Goal: Task Accomplishment & Management: Complete application form

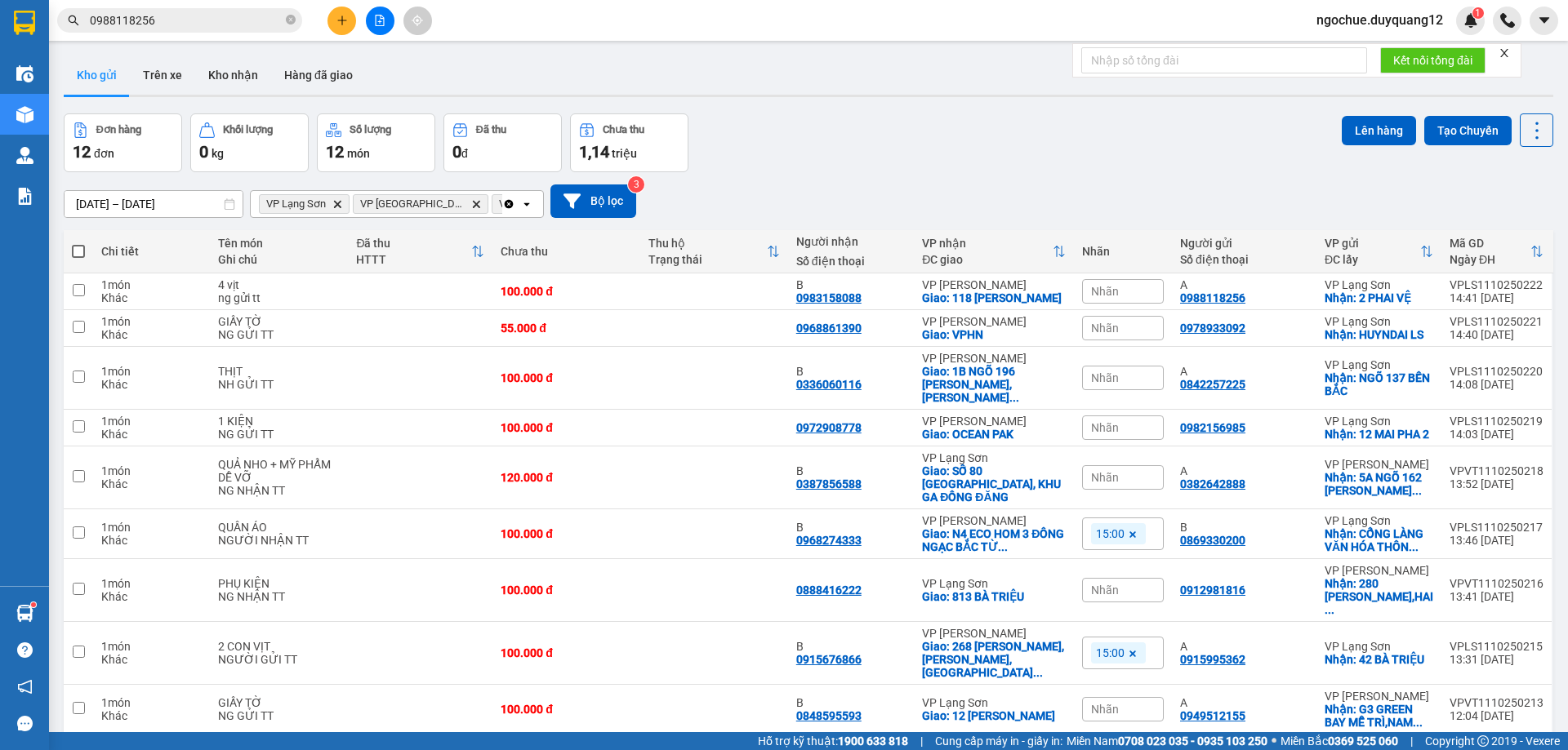
click at [213, 5] on div "Kết quả tìm kiếm ( 192 ) Bộ lọc Mã ĐH Trạng thái Món hàng Tổng cước Chưa cước N…" at bounding box center [784, 20] width 1568 height 41
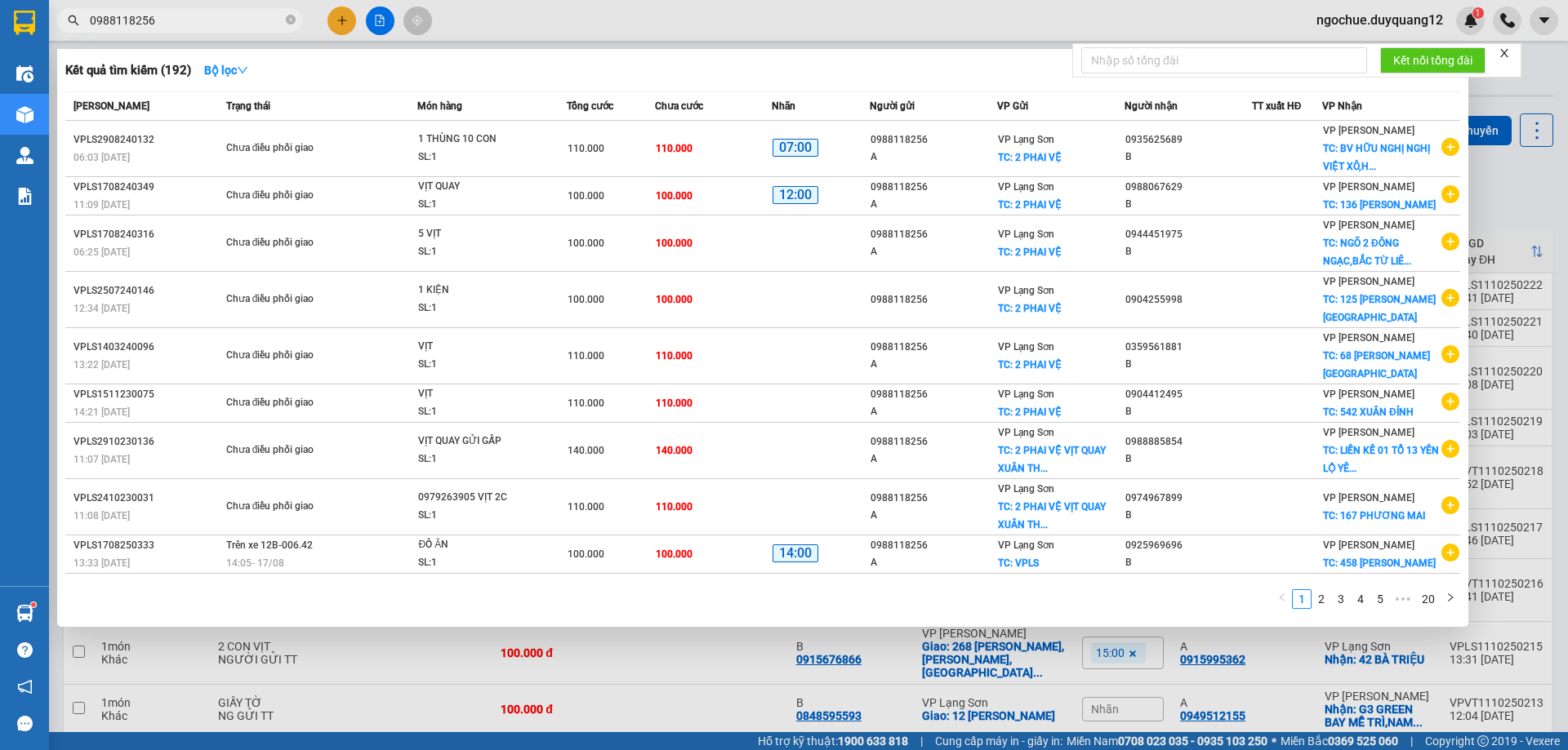
click at [204, 19] on input "0988118256" at bounding box center [186, 20] width 193 height 18
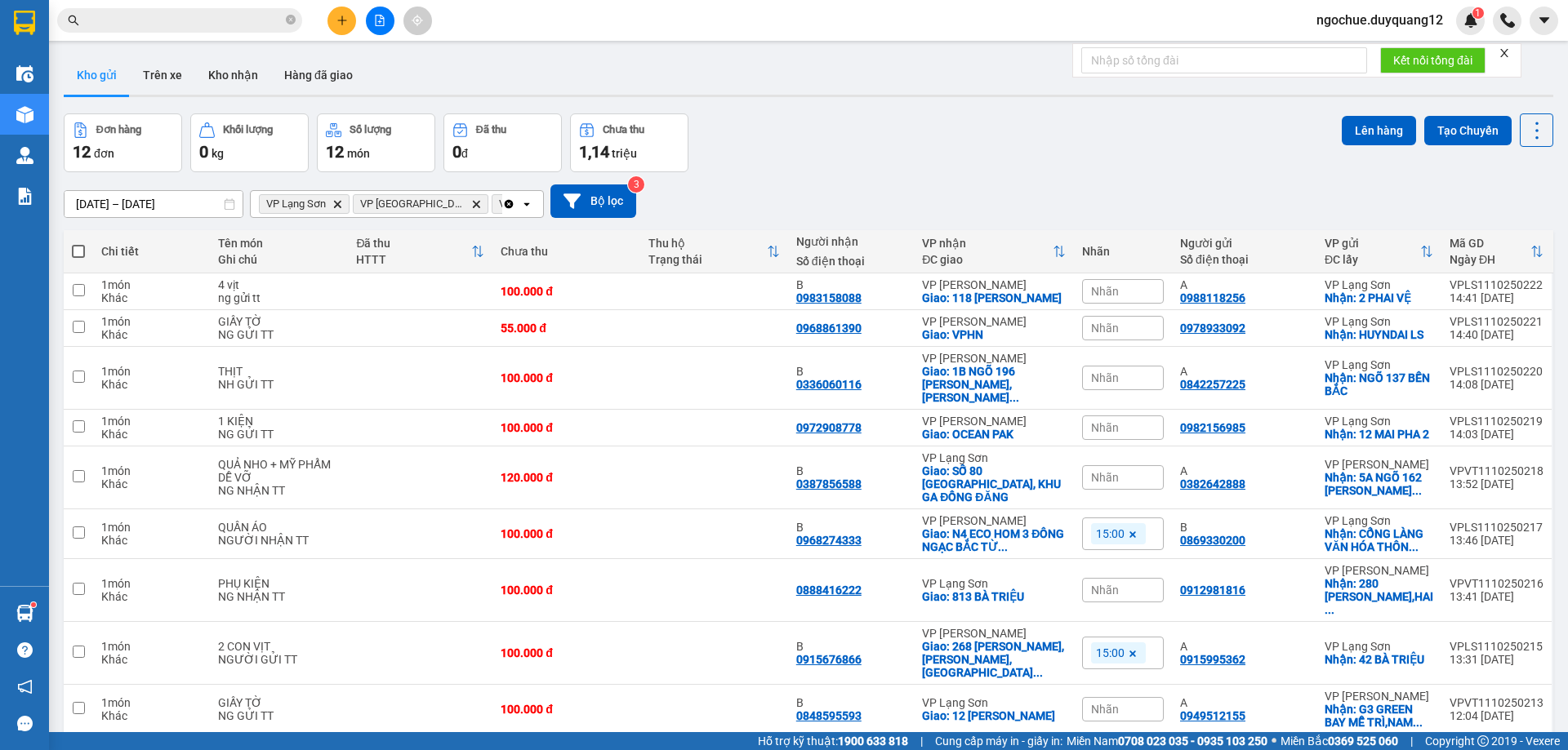
paste input "0866211622"
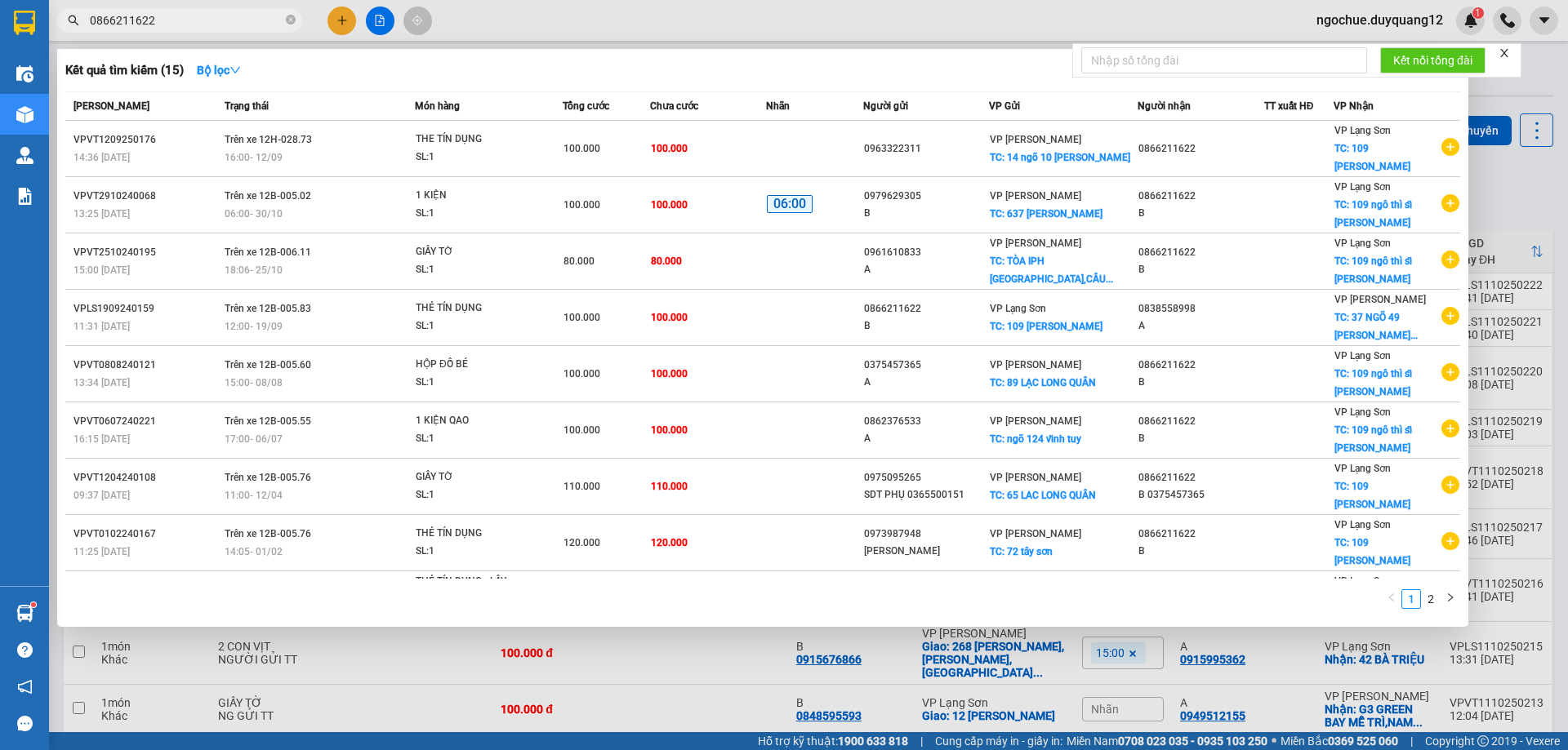
click at [154, 19] on input "0866211622" at bounding box center [186, 20] width 193 height 18
type input "0866211622"
click at [1533, 193] on div at bounding box center [784, 375] width 1568 height 750
click at [191, 19] on input "0866211622" at bounding box center [186, 20] width 193 height 18
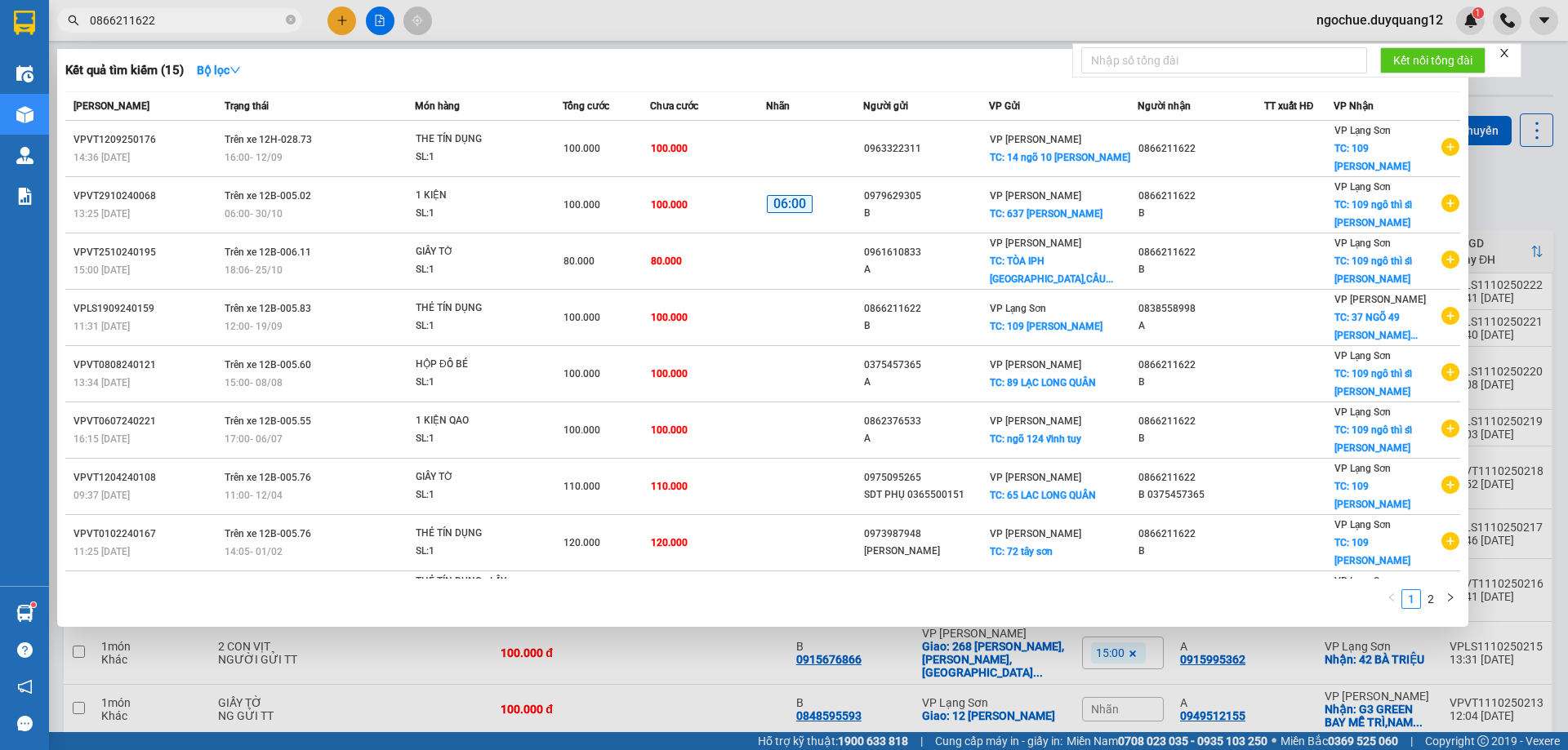
click at [191, 19] on input "0866211622" at bounding box center [186, 20] width 193 height 18
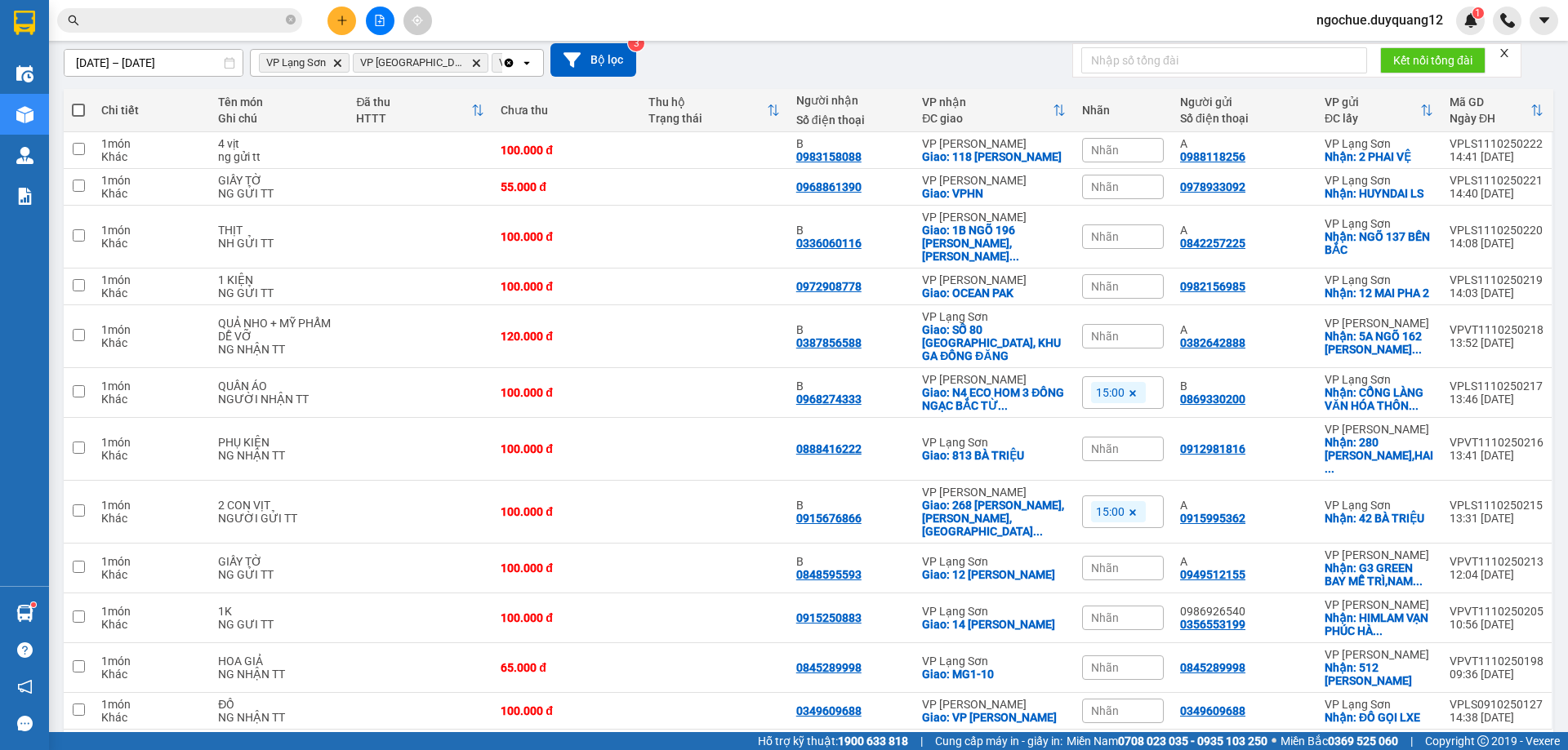
scroll to position [179, 0]
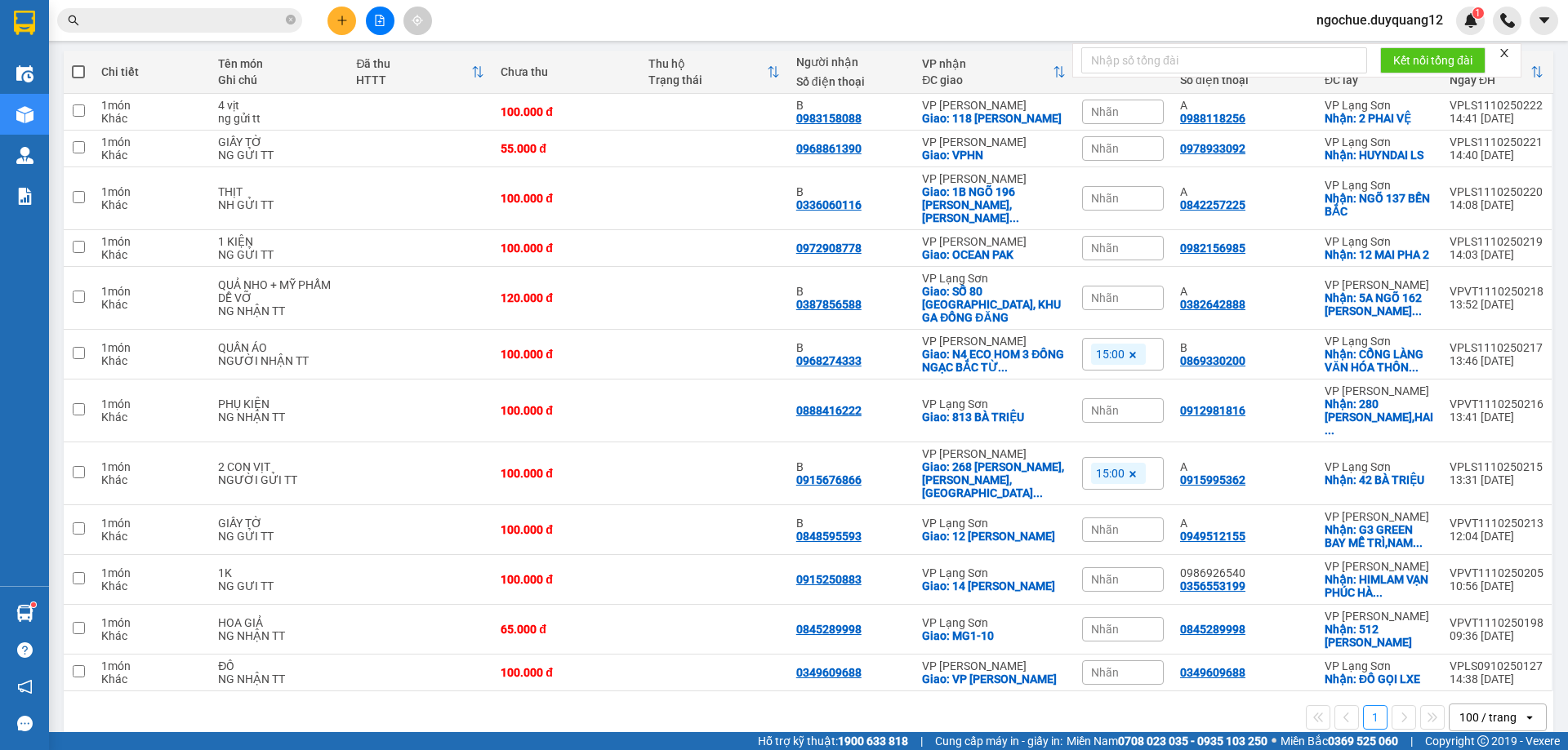
paste input "0858096509"
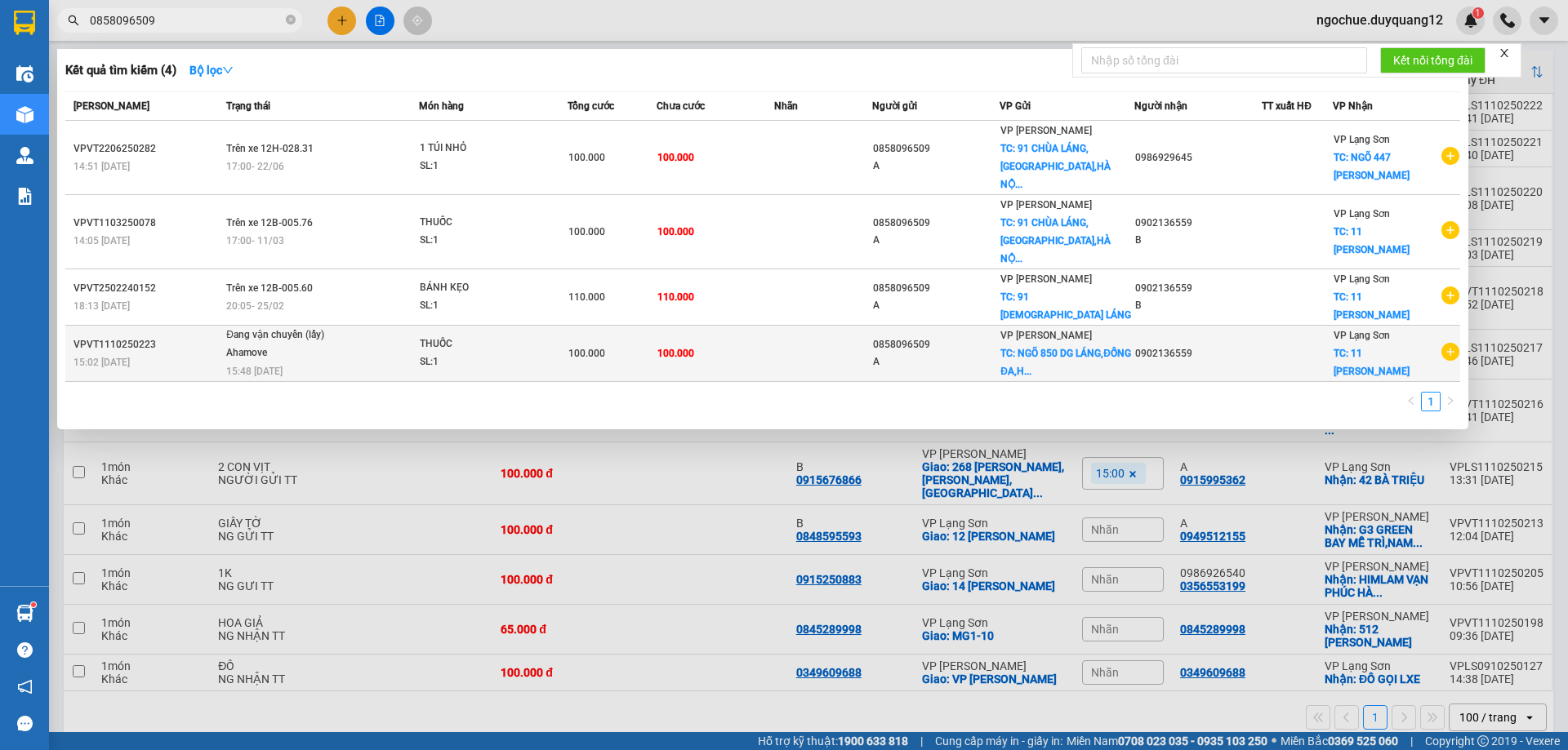
type input "0858096509"
click at [328, 345] on div "Ahamove" at bounding box center [287, 354] width 123 height 18
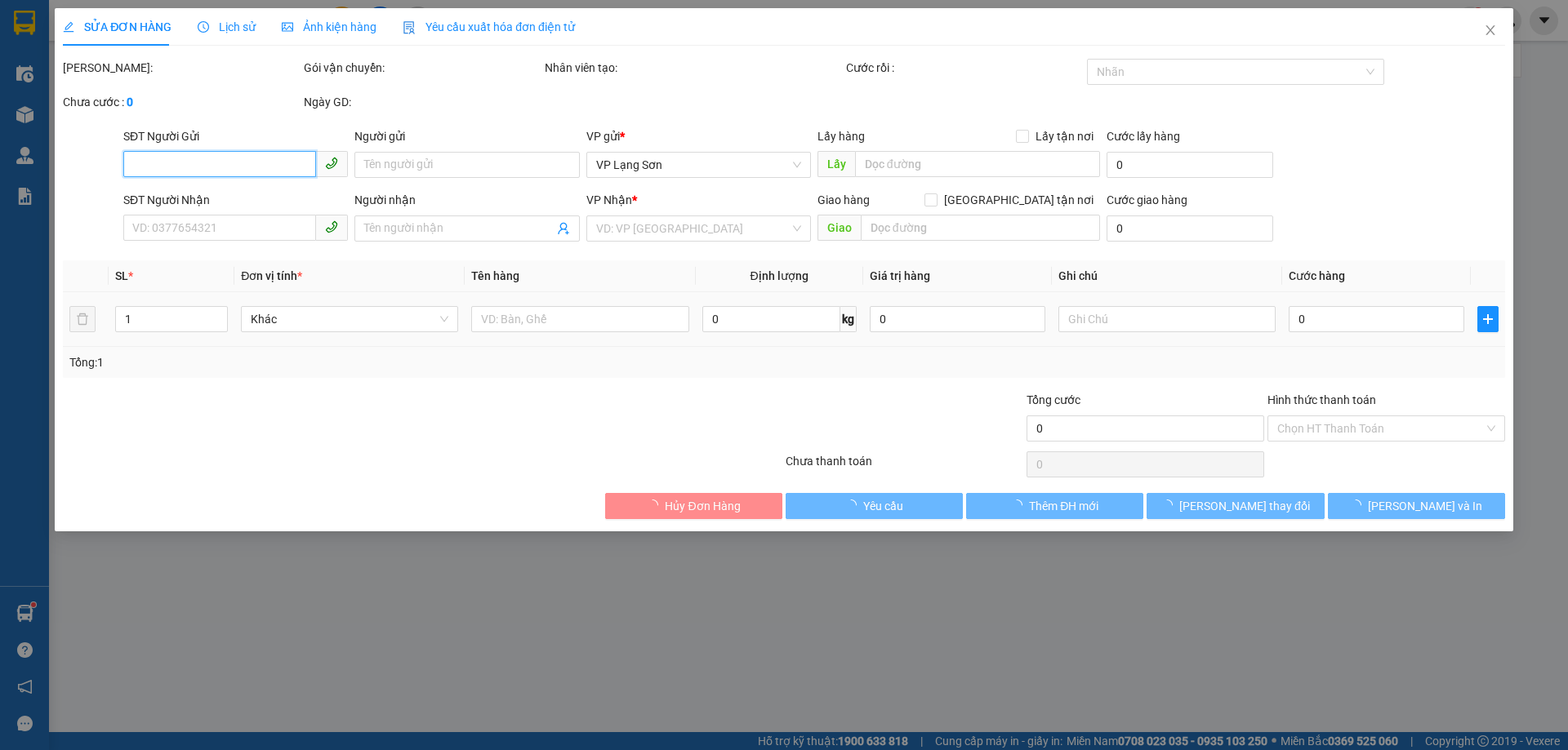
type input "0858096509"
type input "A"
checkbox input "true"
type input "NGÕ 850 DG LÁNG,ĐỐNG ĐA,[GEOGRAPHIC_DATA]"
type input "0902136559"
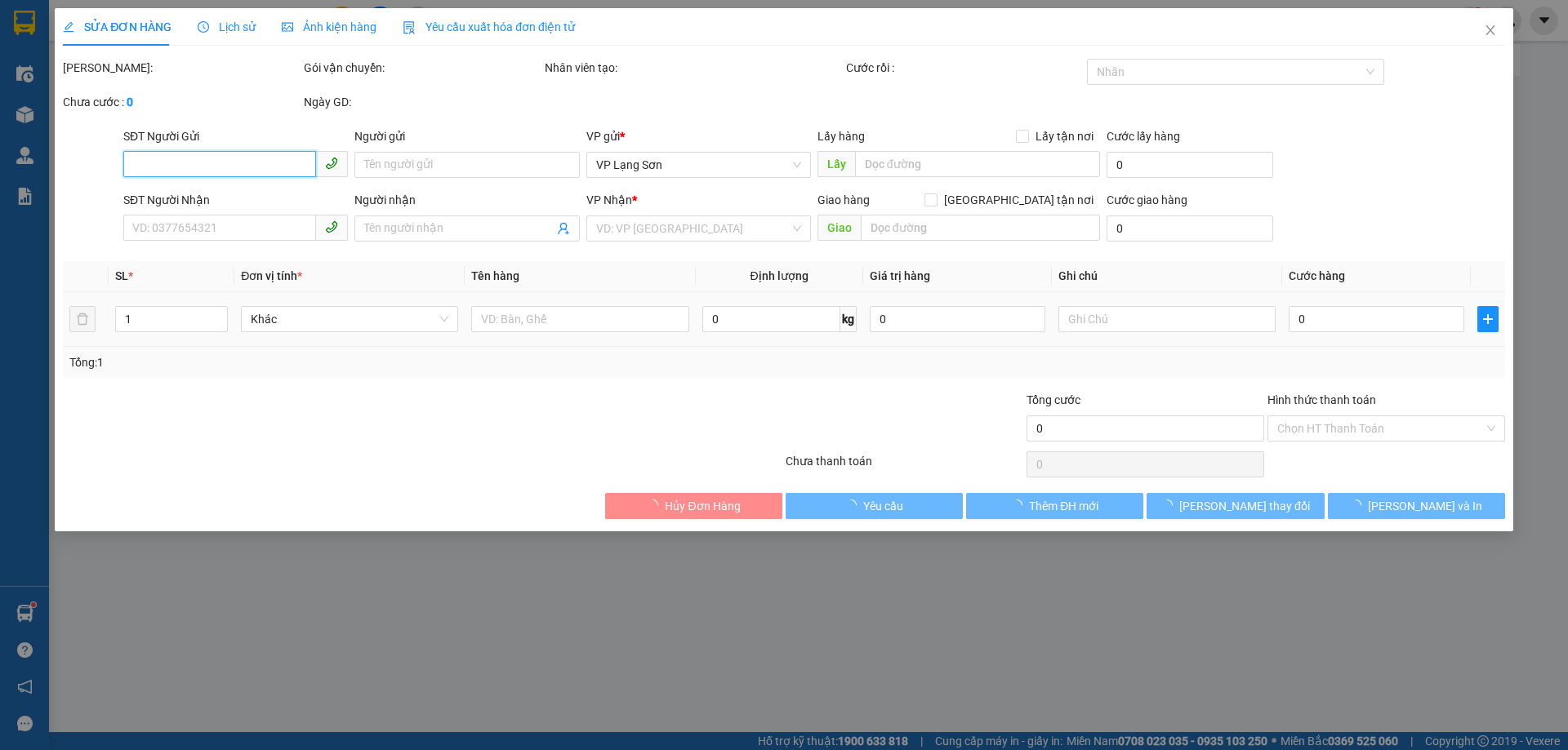
checkbox input "true"
type input "11 [PERSON_NAME]"
type input "100.000"
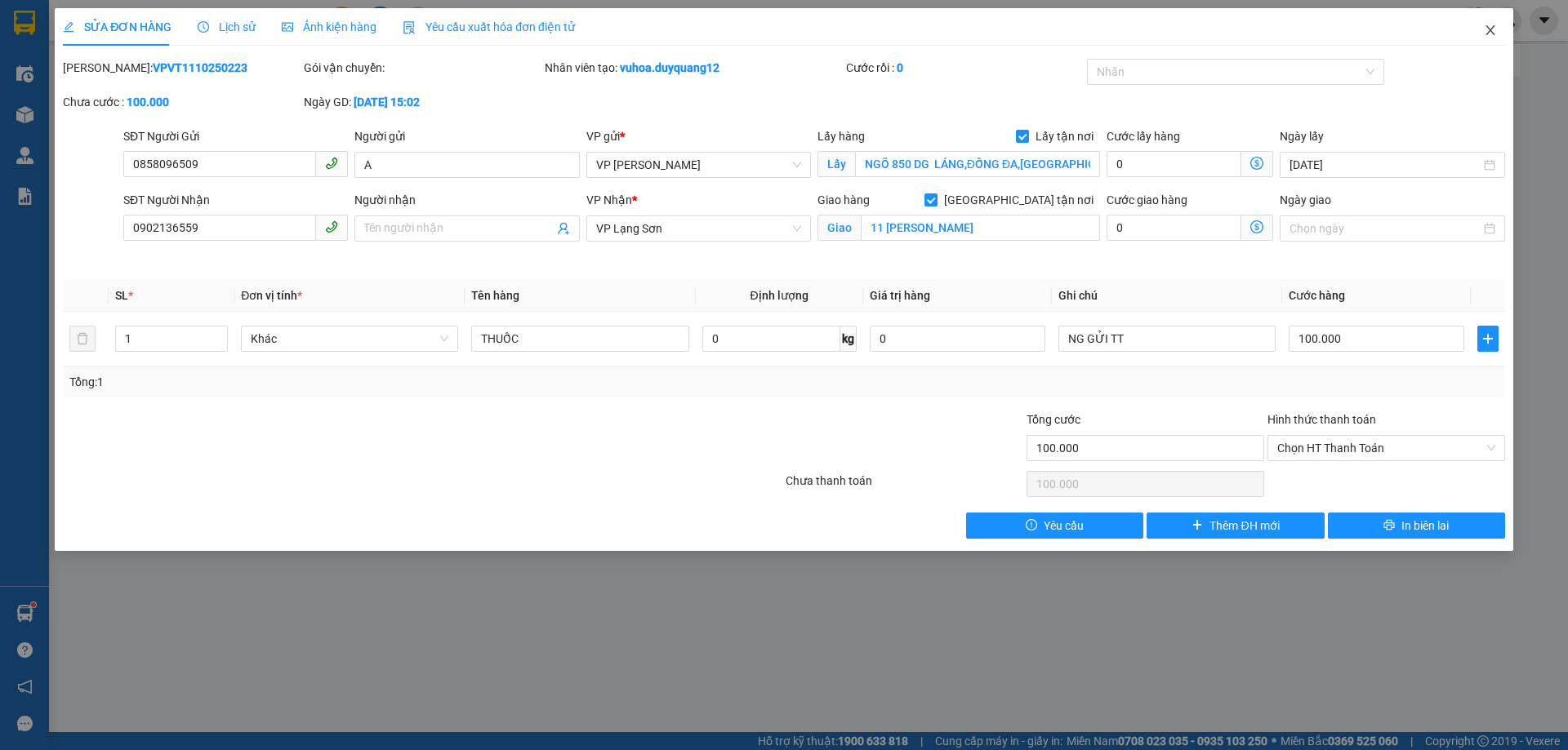
click at [1488, 29] on icon "close" at bounding box center [1490, 29] width 13 height 13
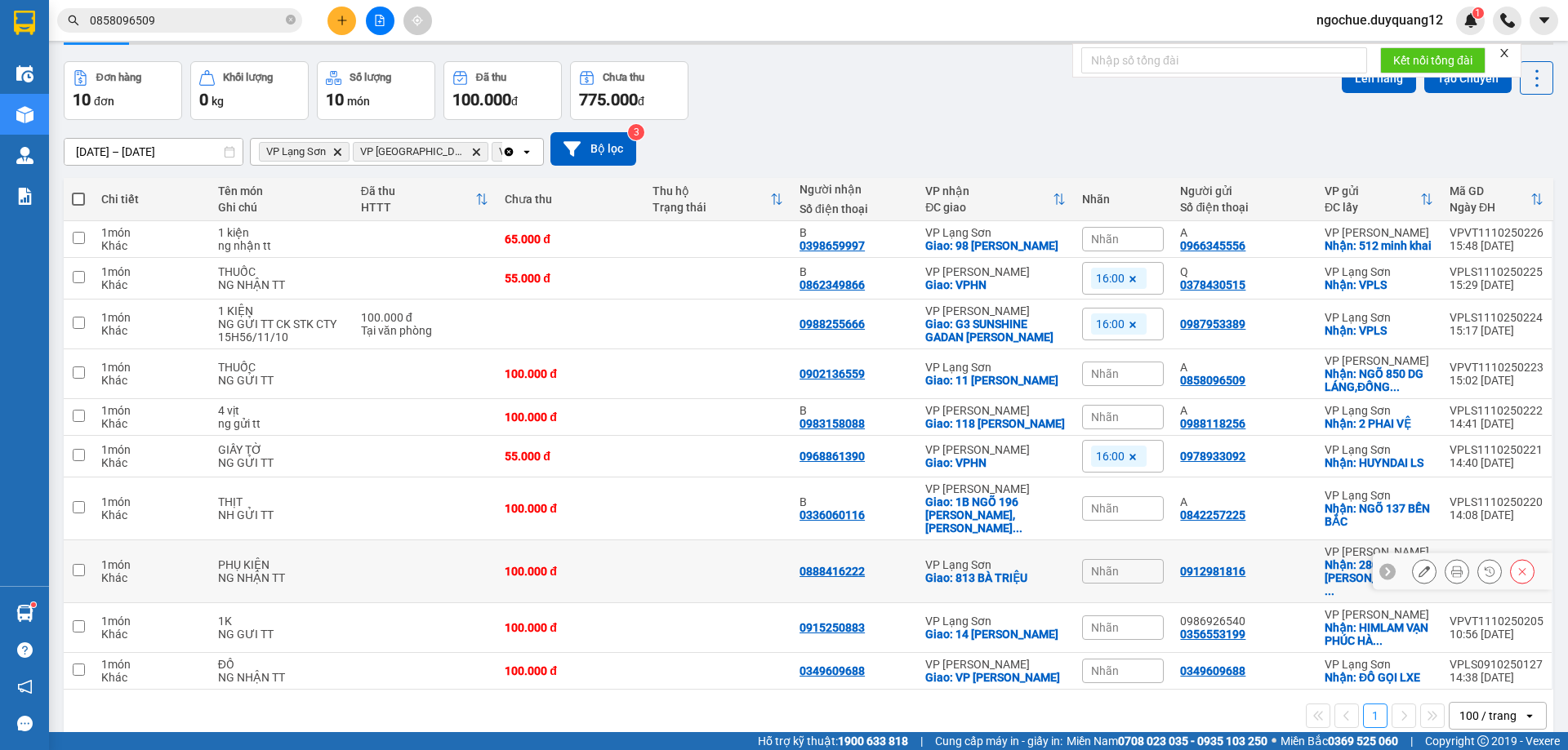
scroll to position [77, 0]
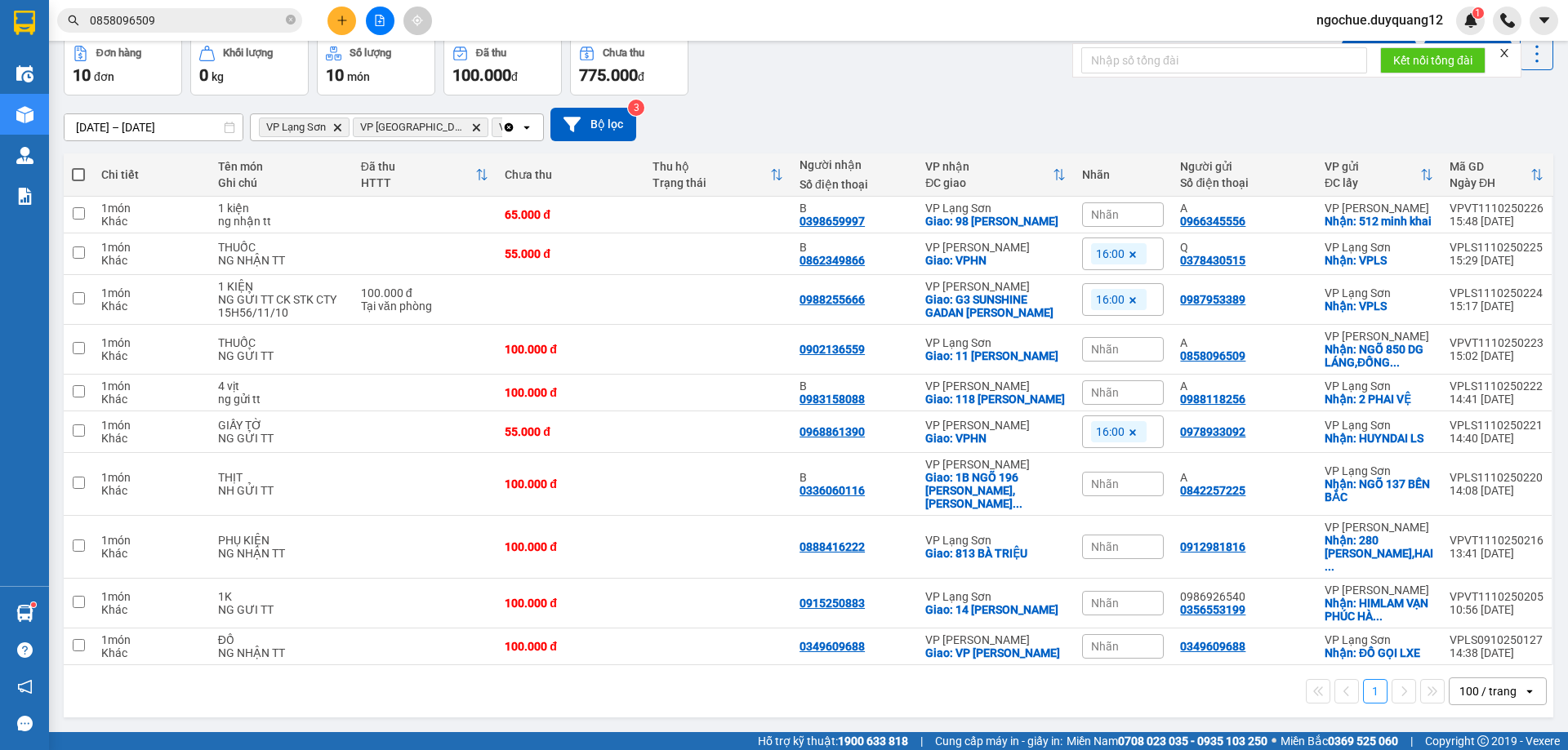
click at [173, 22] on input "0858096509" at bounding box center [186, 20] width 193 height 18
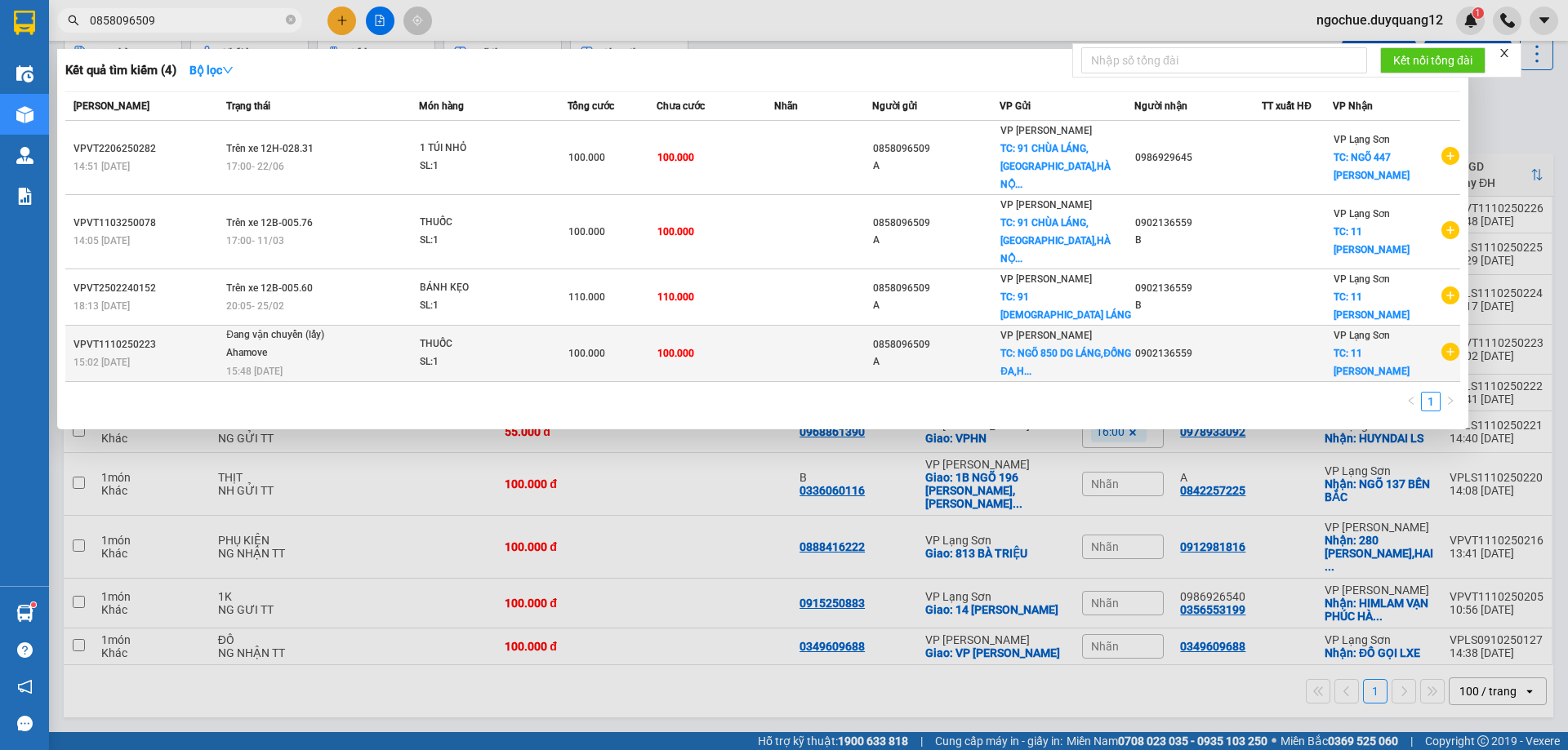
click at [459, 325] on td "THUỐC SL: 1" at bounding box center [493, 354] width 149 height 56
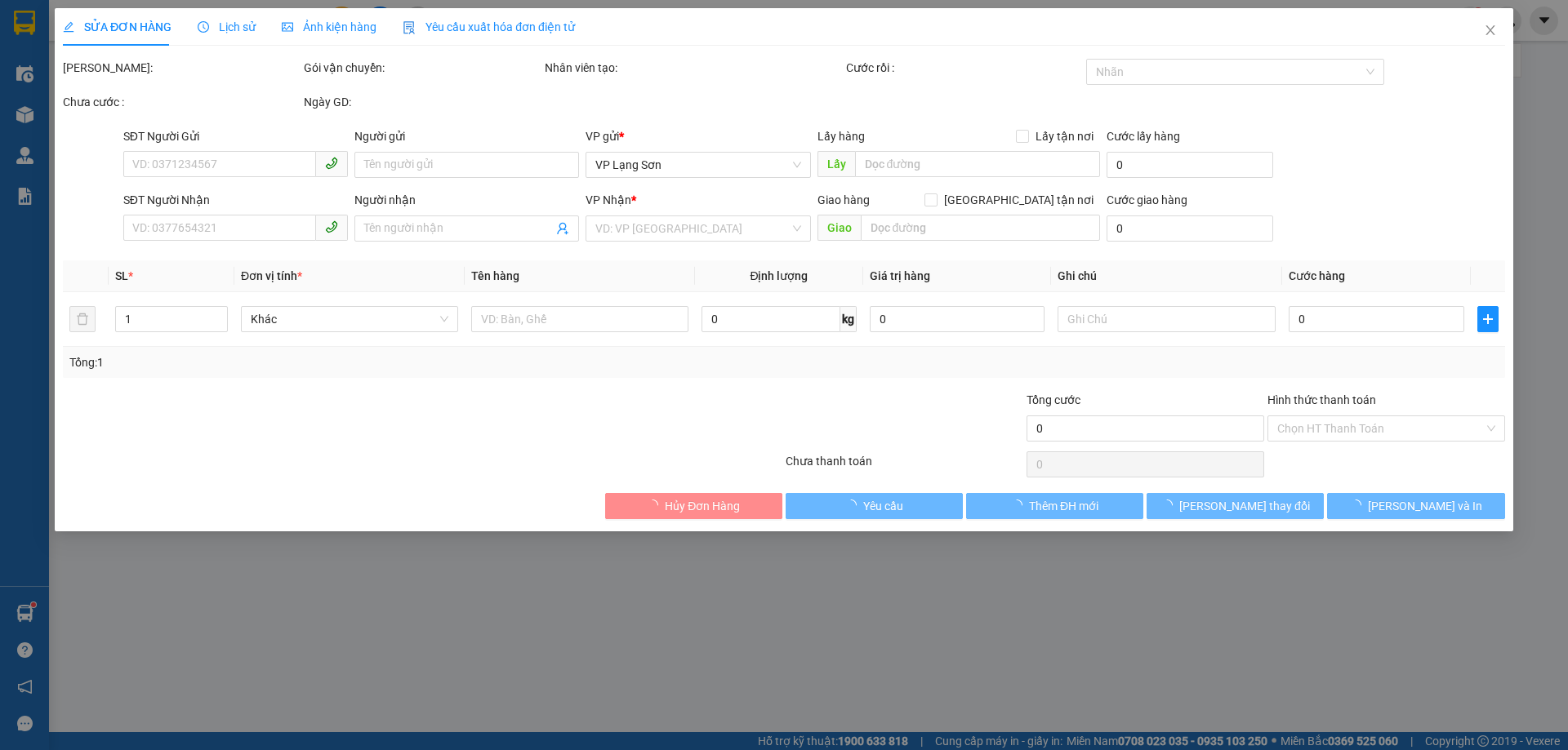
type input "0858096509"
type input "A"
checkbox input "true"
type input "NGÕ 850 DG LÁNG,ĐỐNG ĐA,[GEOGRAPHIC_DATA]"
type input "0902136559"
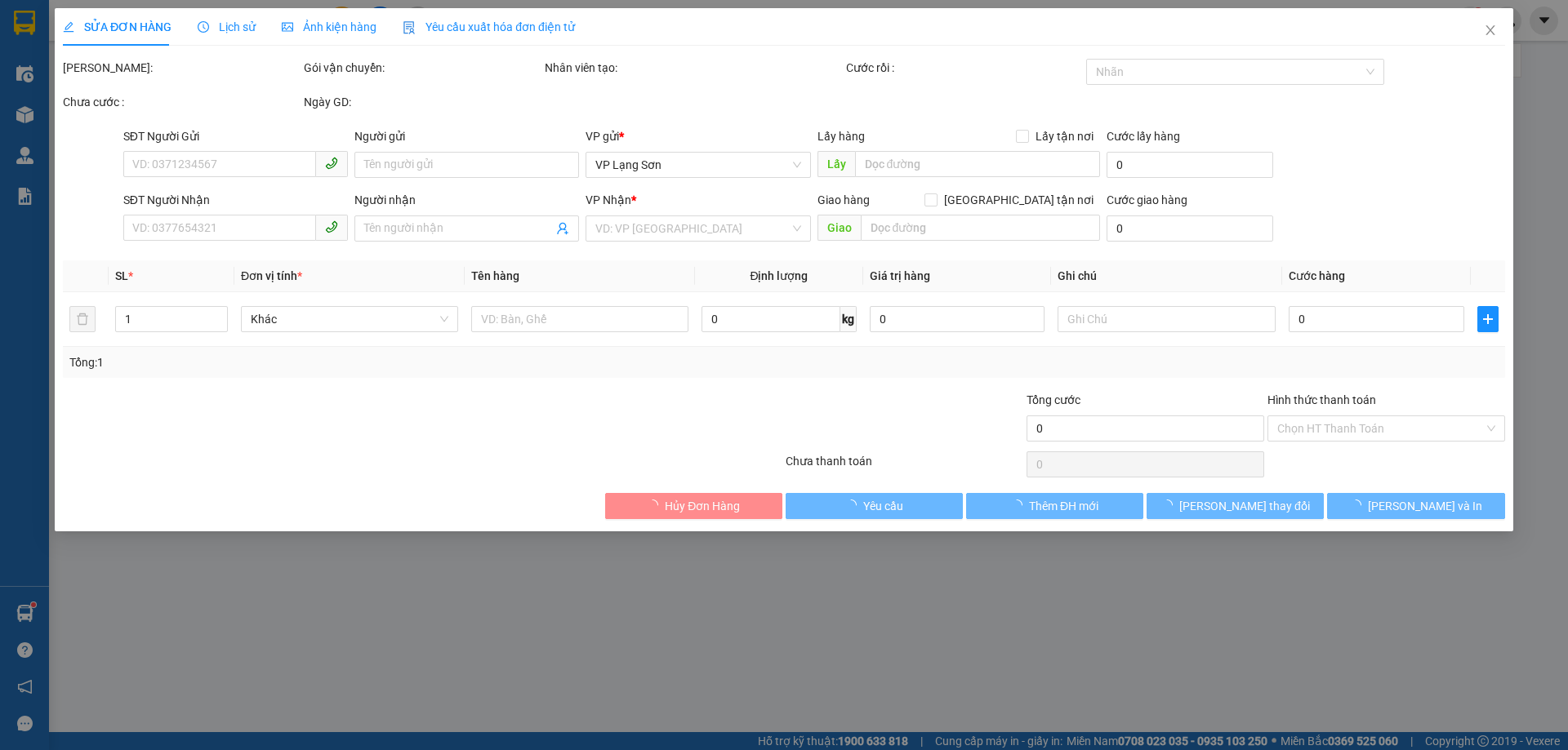
checkbox input "true"
type input "11 [PERSON_NAME]"
type input "100.000"
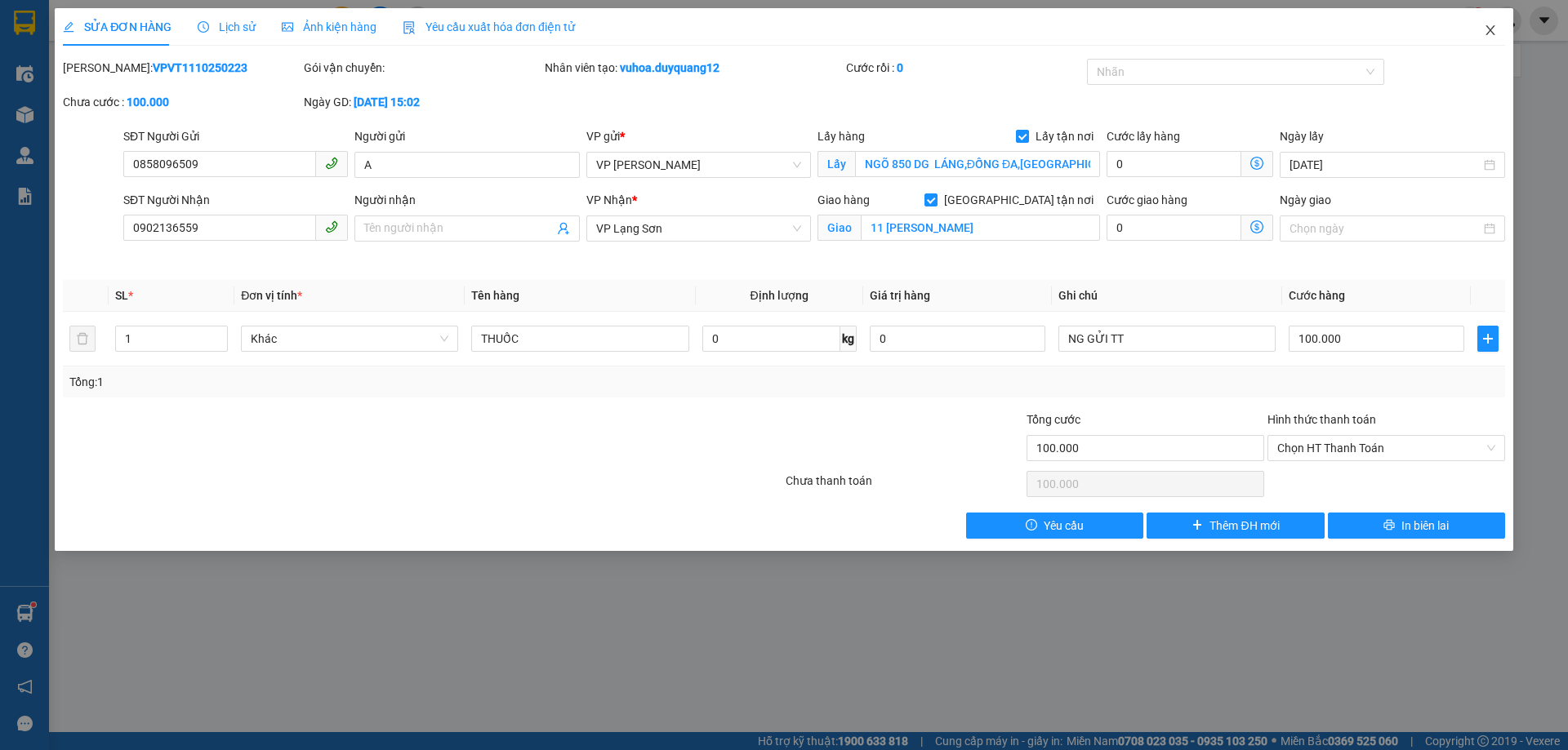
click at [1488, 32] on icon "close" at bounding box center [1490, 29] width 13 height 13
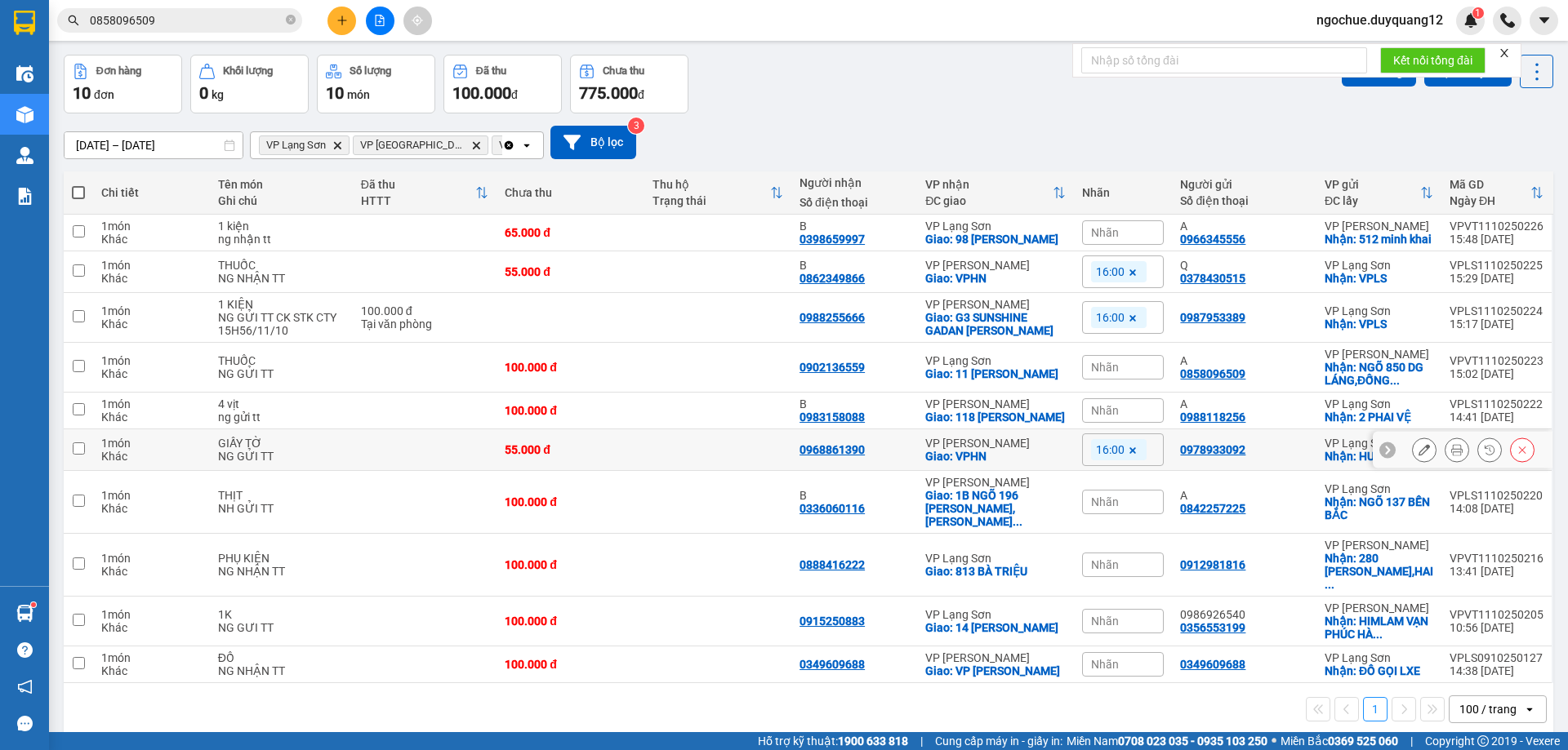
scroll to position [77, 0]
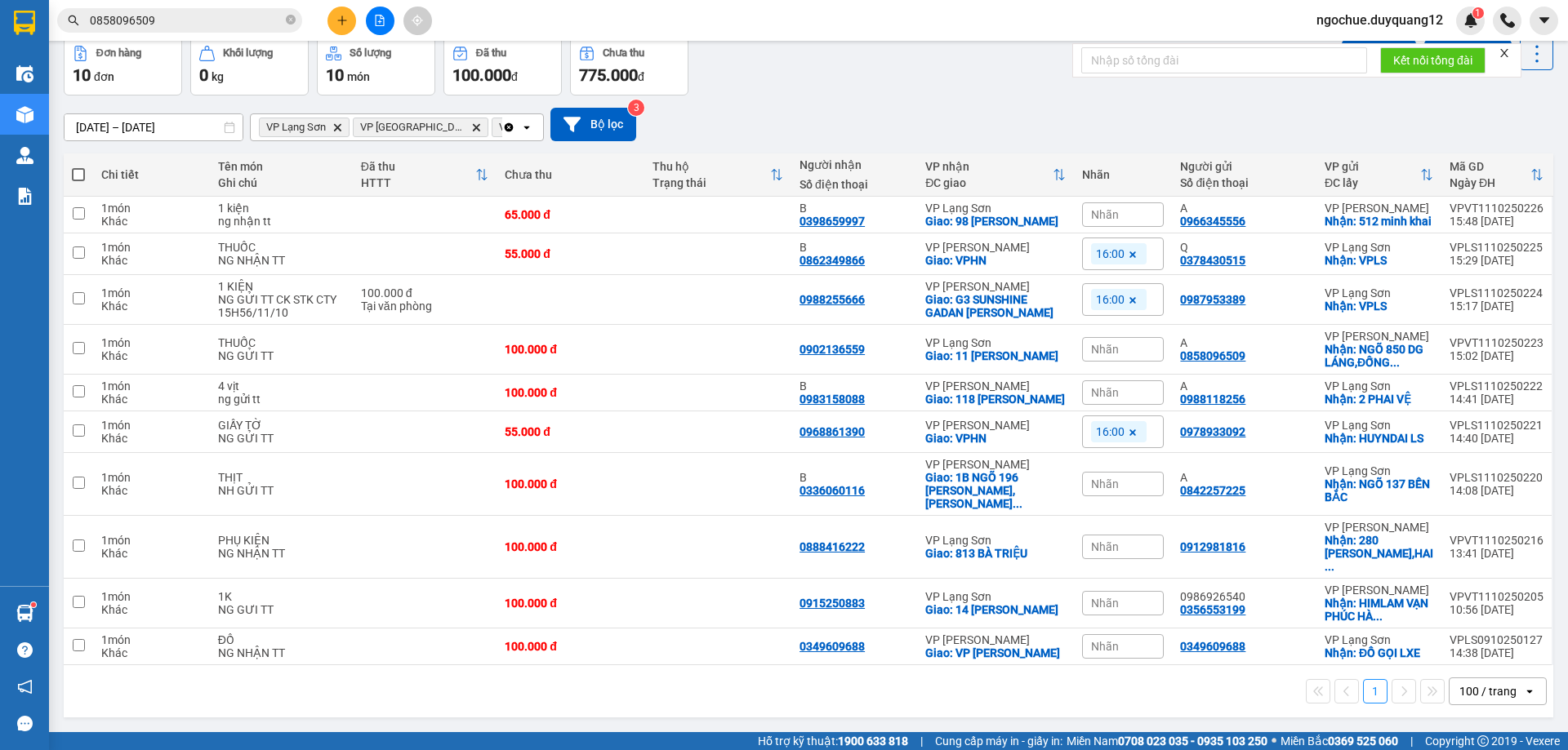
click at [194, 22] on input "0858096509" at bounding box center [186, 20] width 193 height 18
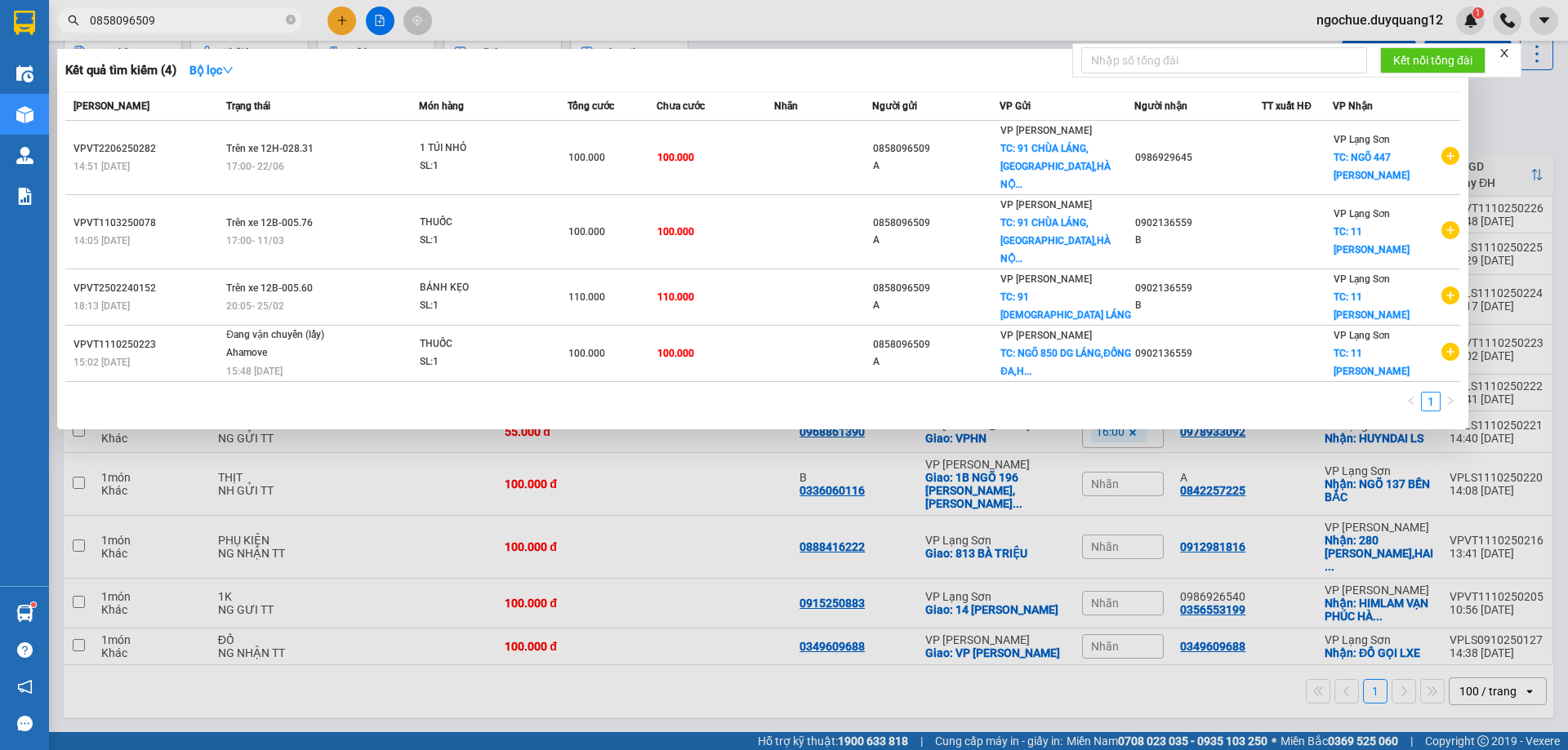
click at [194, 22] on input "0858096509" at bounding box center [186, 20] width 193 height 18
click at [194, 21] on input "0858096509" at bounding box center [186, 20] width 193 height 18
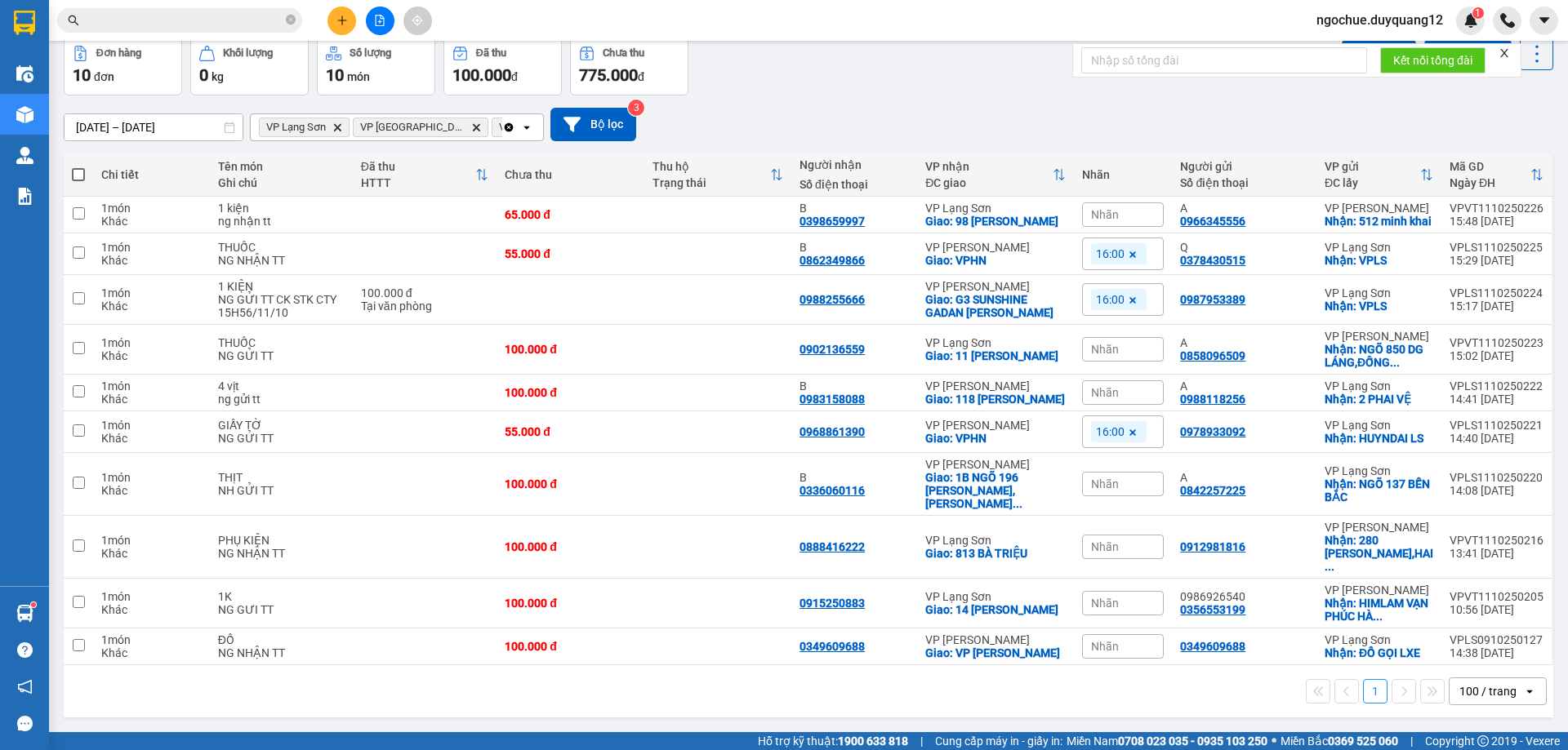
paste input "0382642888"
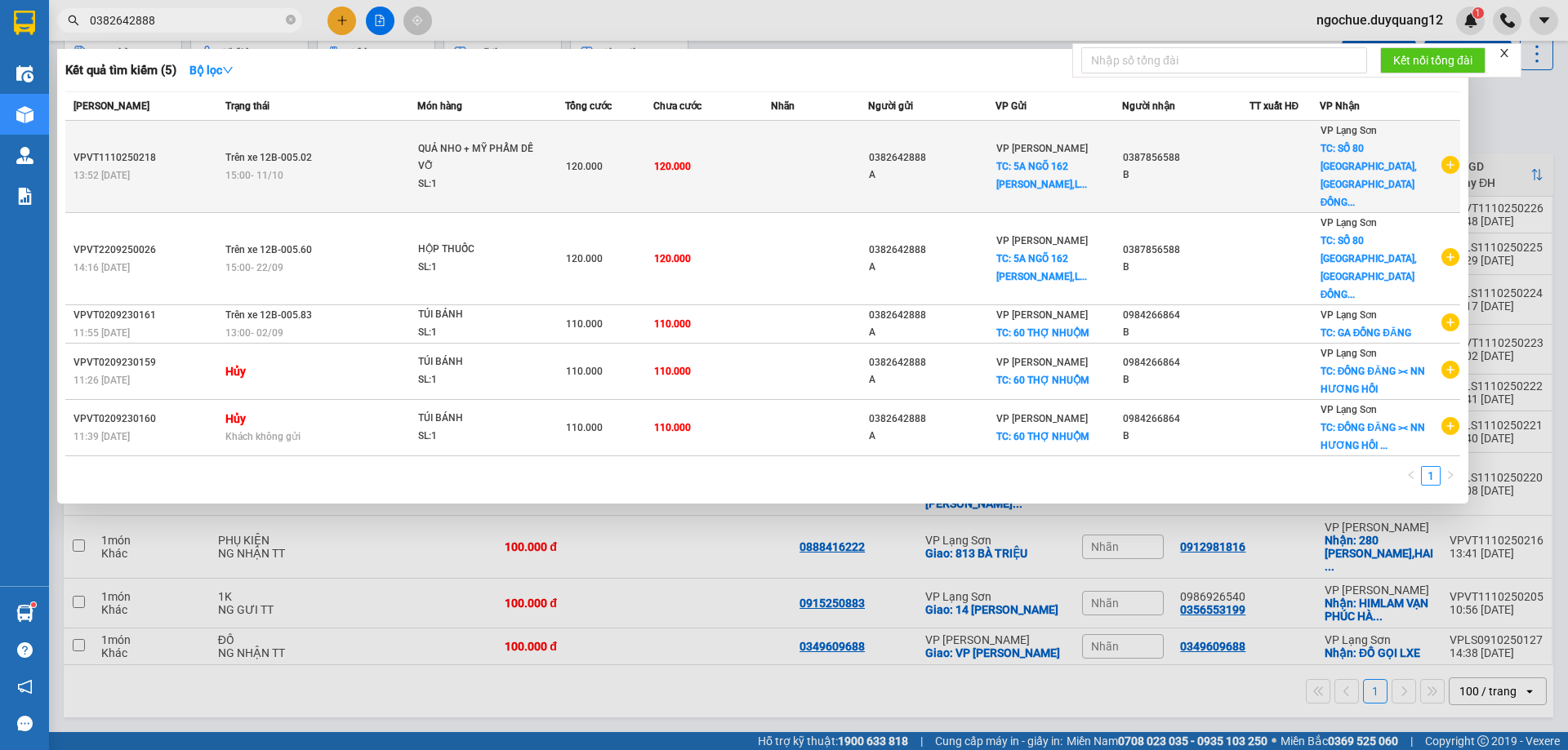
type input "0382642888"
click at [361, 147] on td "Trên xe 12B-005.02 15:00 [DATE]" at bounding box center [319, 167] width 195 height 93
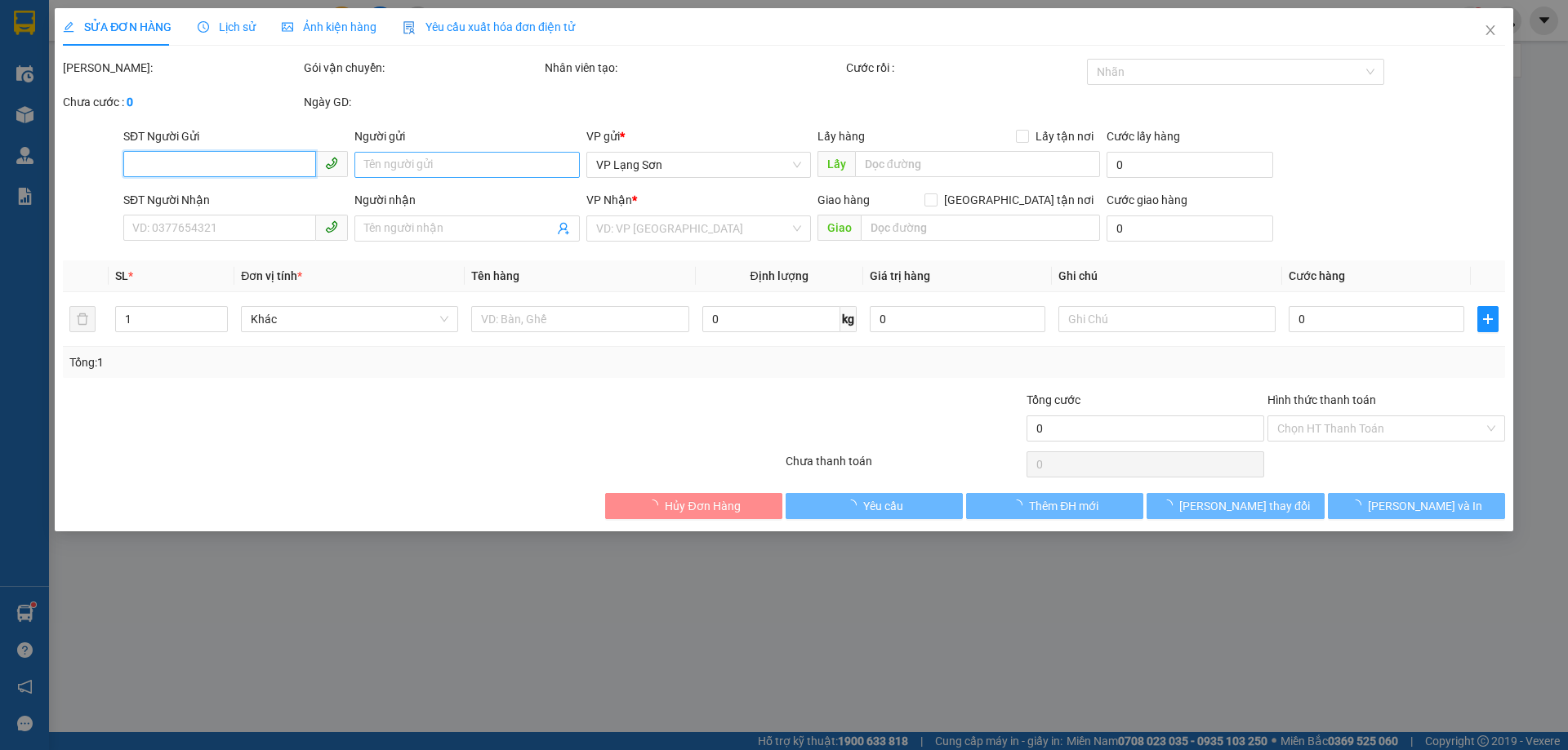
type input "0382642888"
type input "A"
checkbox input "true"
type input "5A NGÕ [STREET_ADDRESS][PERSON_NAME]"
type input "0387856588"
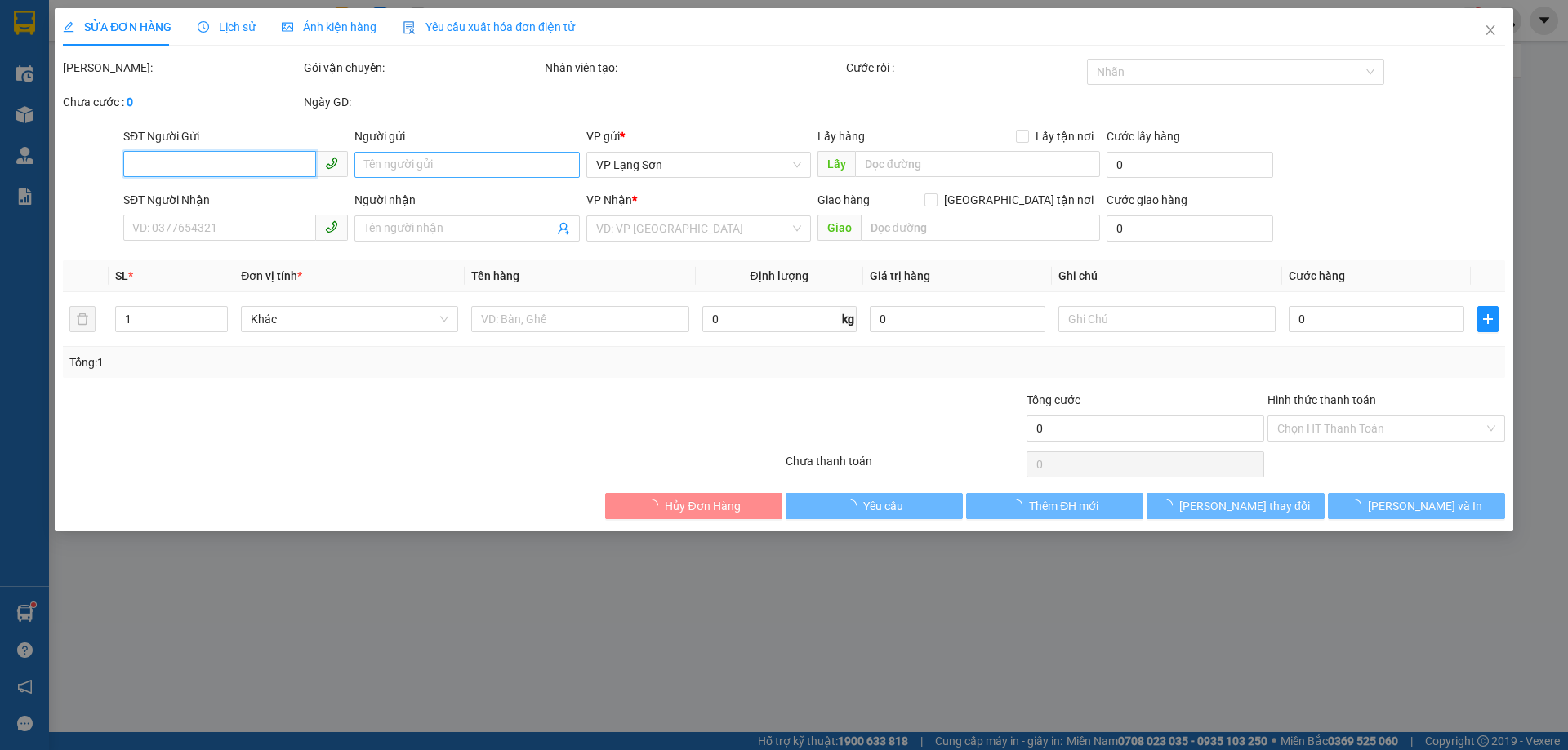
type input "B"
checkbox input "true"
type input "SỐ 80 [GEOGRAPHIC_DATA], KHU GA ĐỒNG ĐĂNG"
type input "120.000"
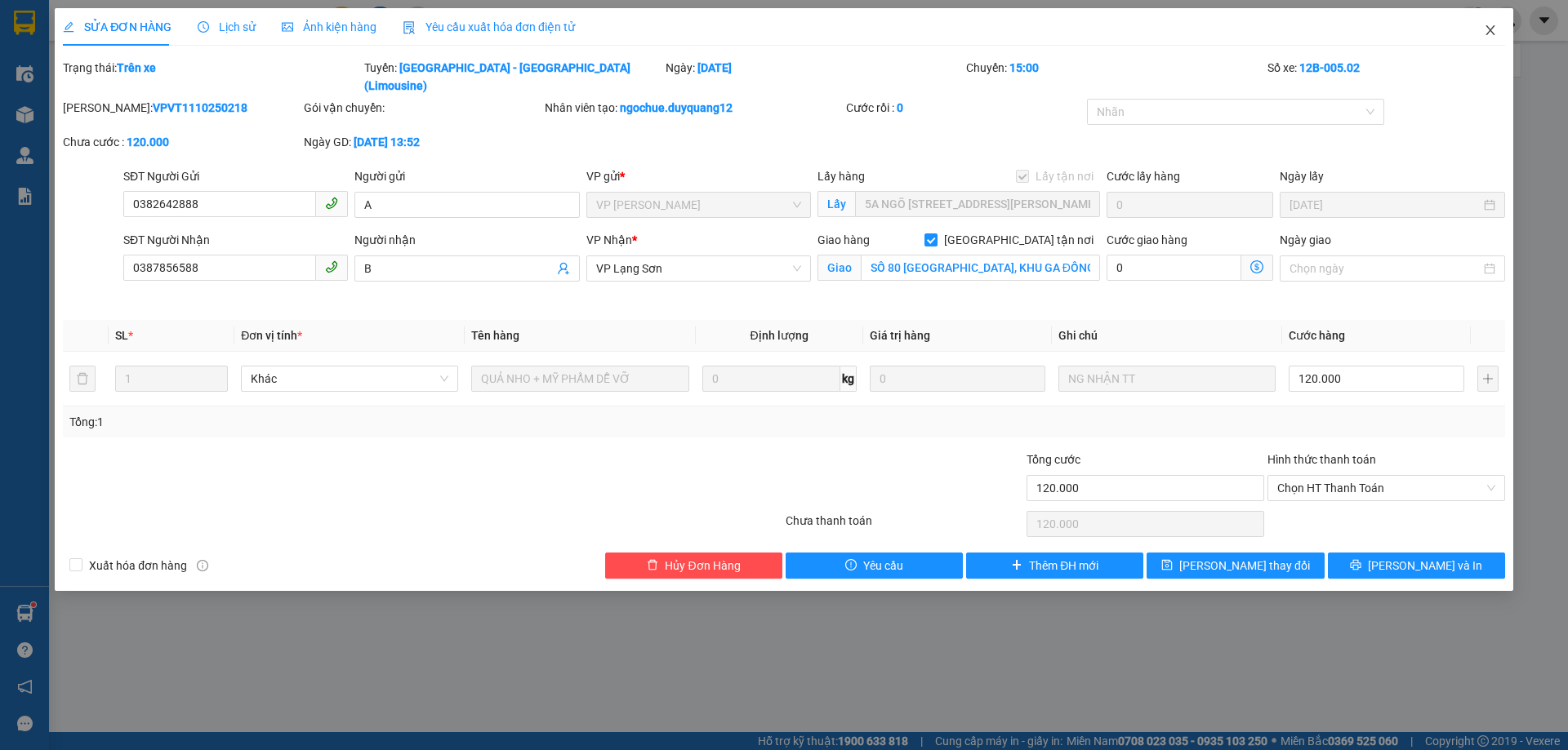
click at [1491, 29] on icon "close" at bounding box center [1490, 29] width 13 height 13
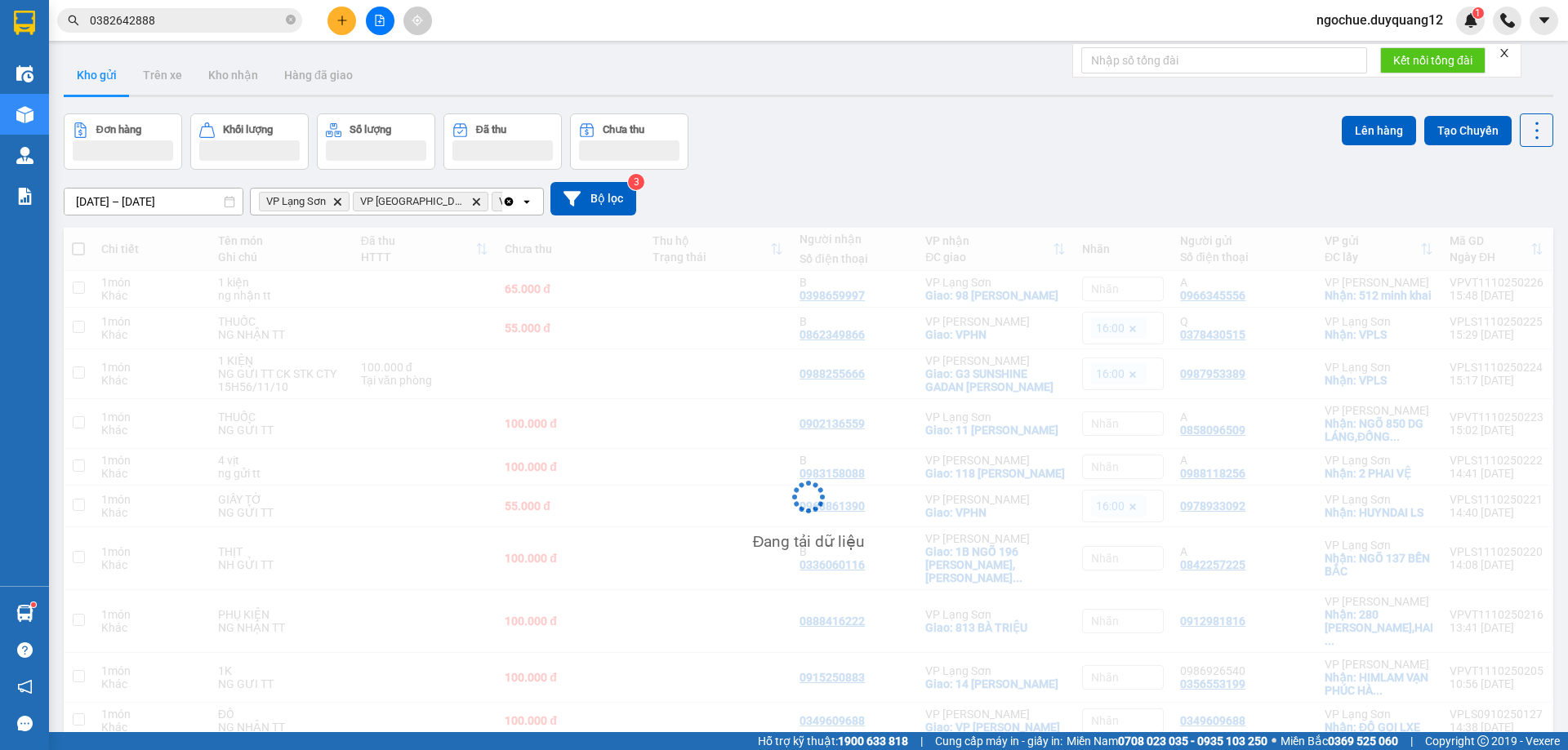
click at [993, 164] on div "Đơn hàng Khối lượng Số lượng Đã thu Chưa thu Lên hàng Tạo Chuyến" at bounding box center [808, 142] width 1490 height 56
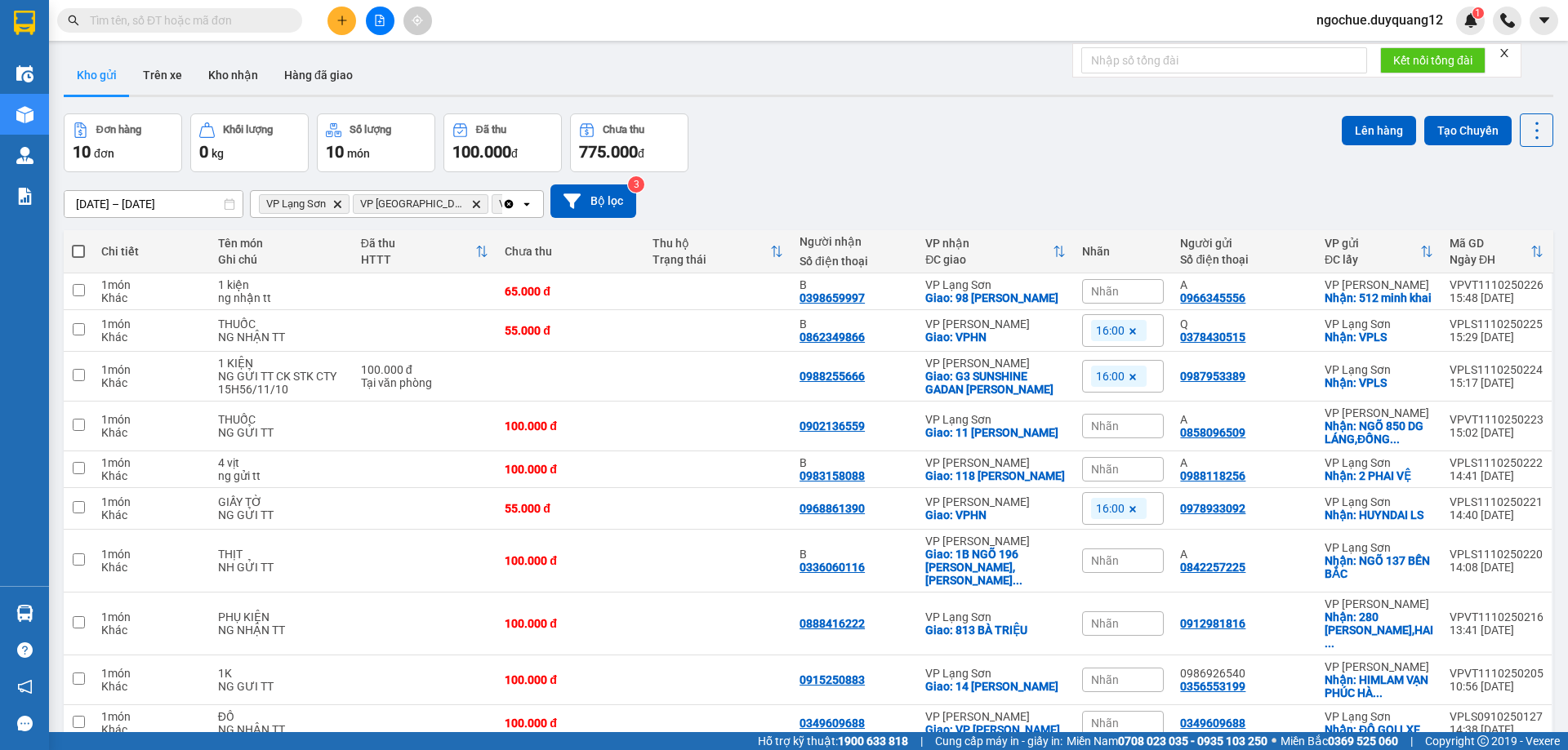
scroll to position [77, 0]
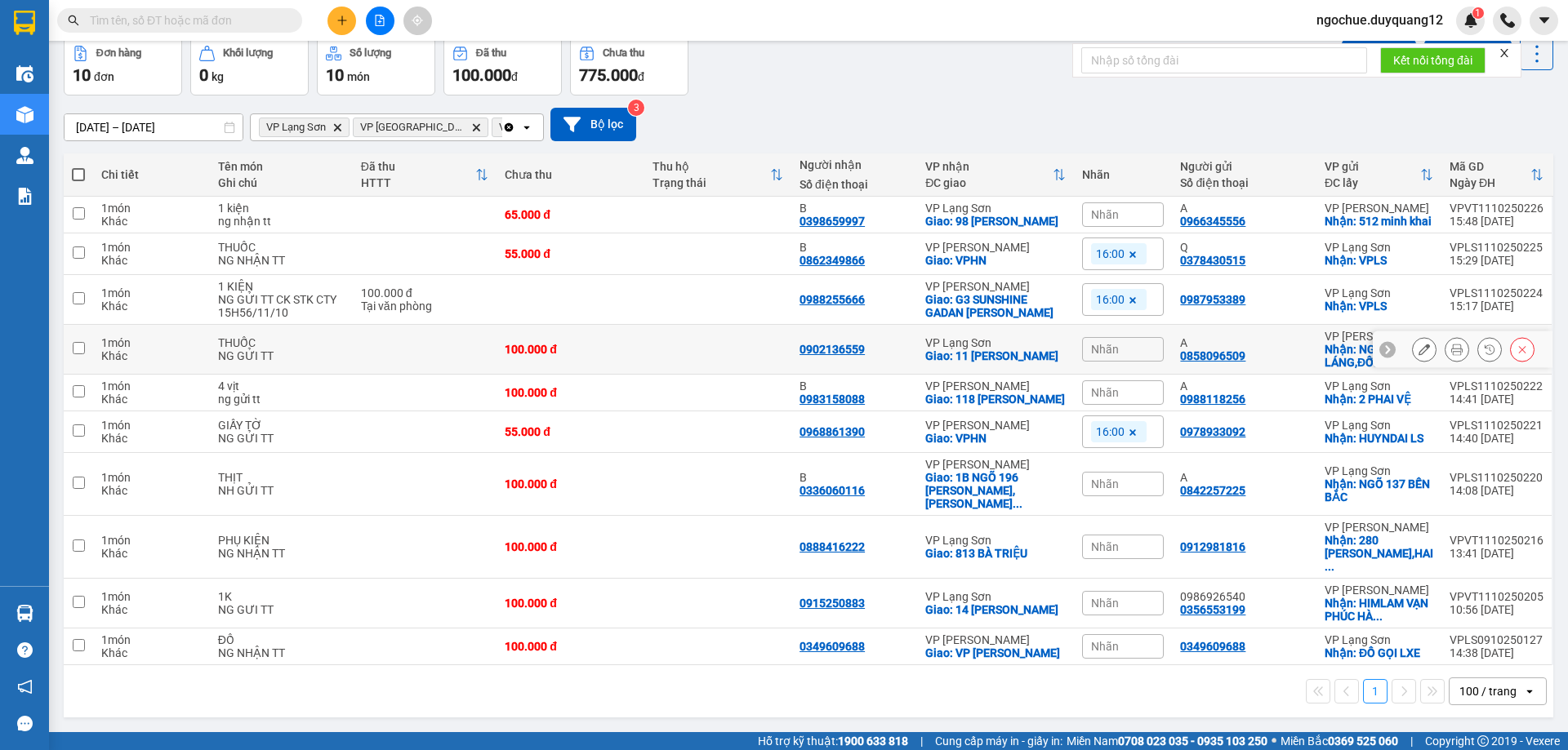
click at [1419, 356] on icon at bounding box center [1425, 350] width 12 height 12
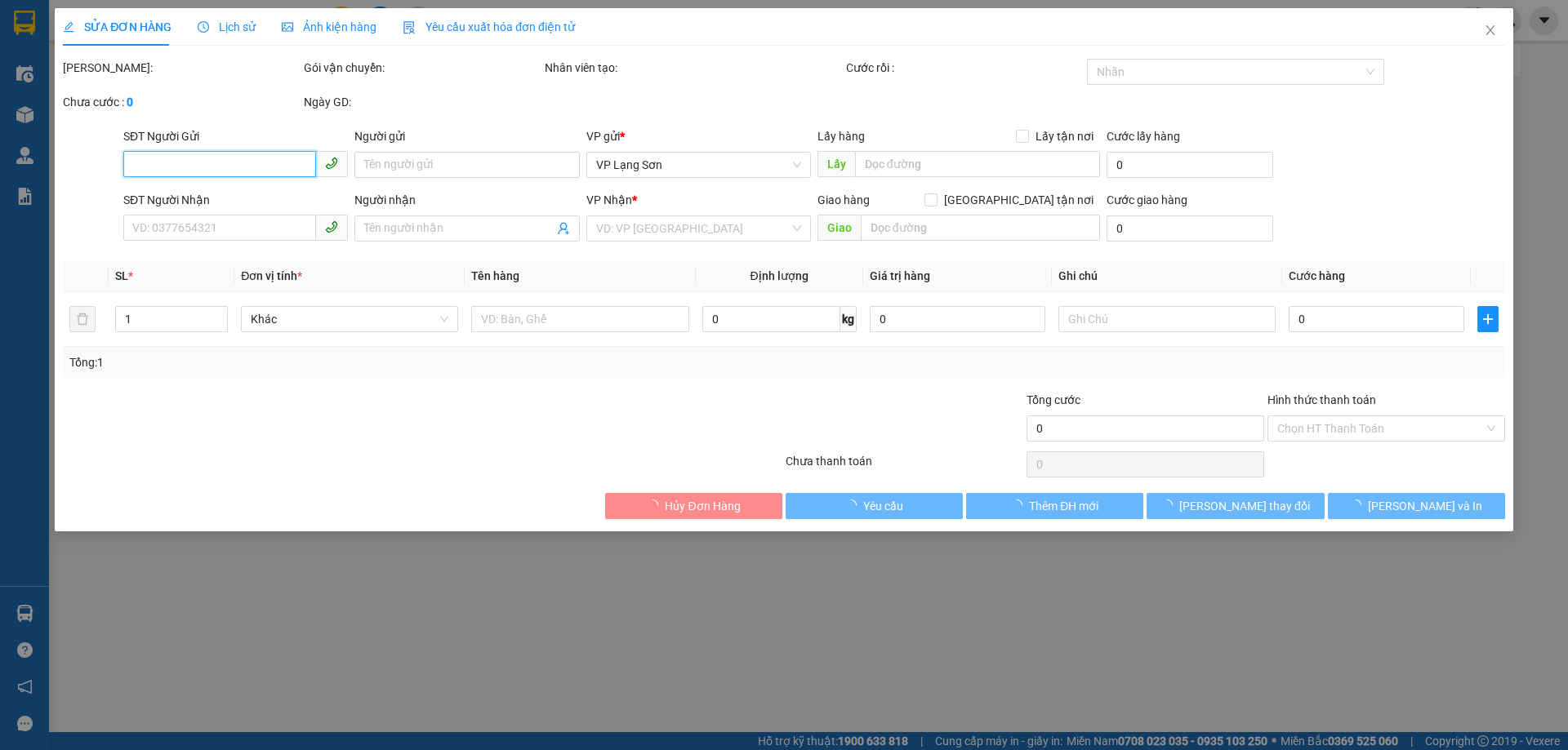
type input "0858096509"
type input "A"
checkbox input "true"
type input "NGÕ 850 DG LÁNG,ĐỐNG ĐA,[GEOGRAPHIC_DATA]"
type input "0902136559"
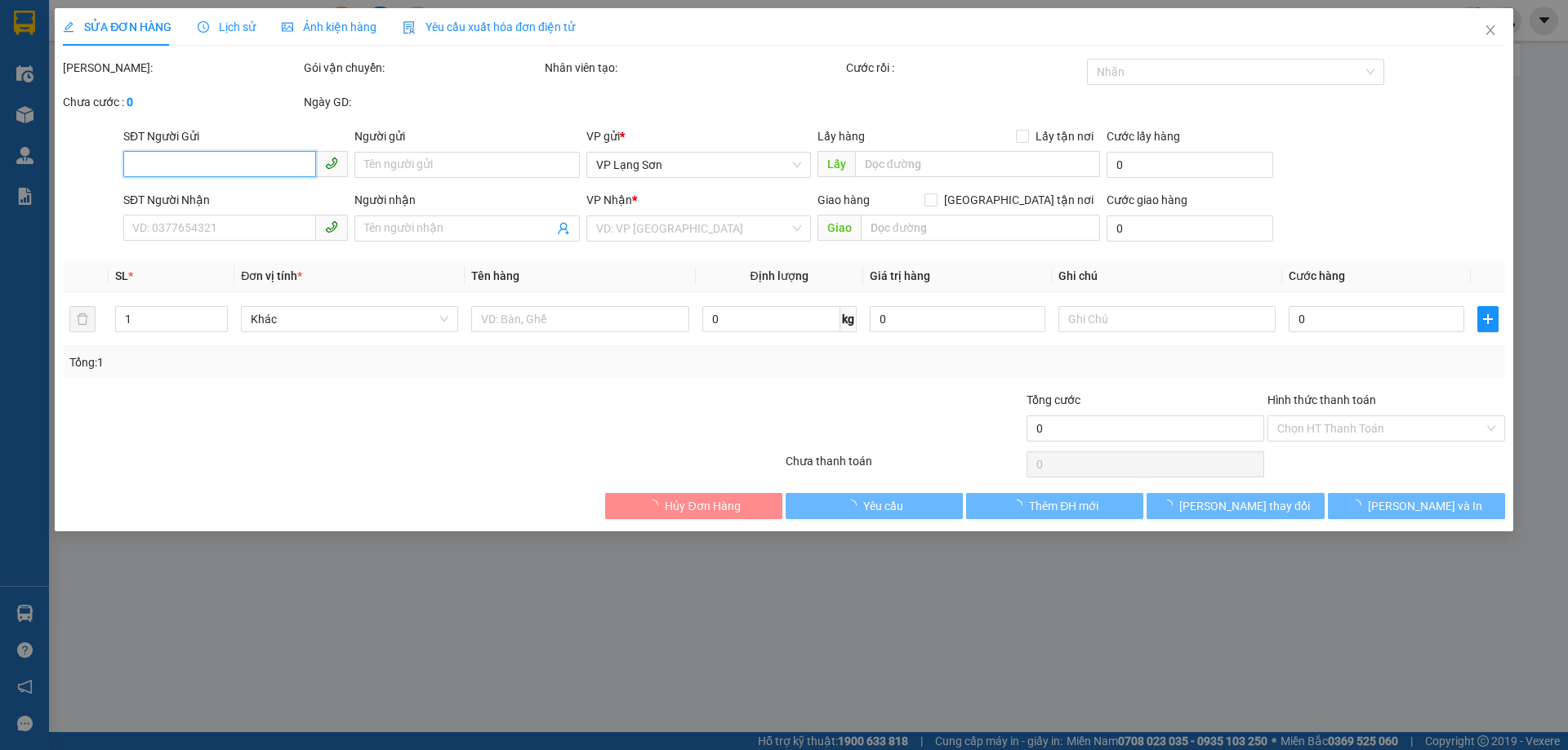
checkbox input "true"
type input "11 [PERSON_NAME]"
type input "100.000"
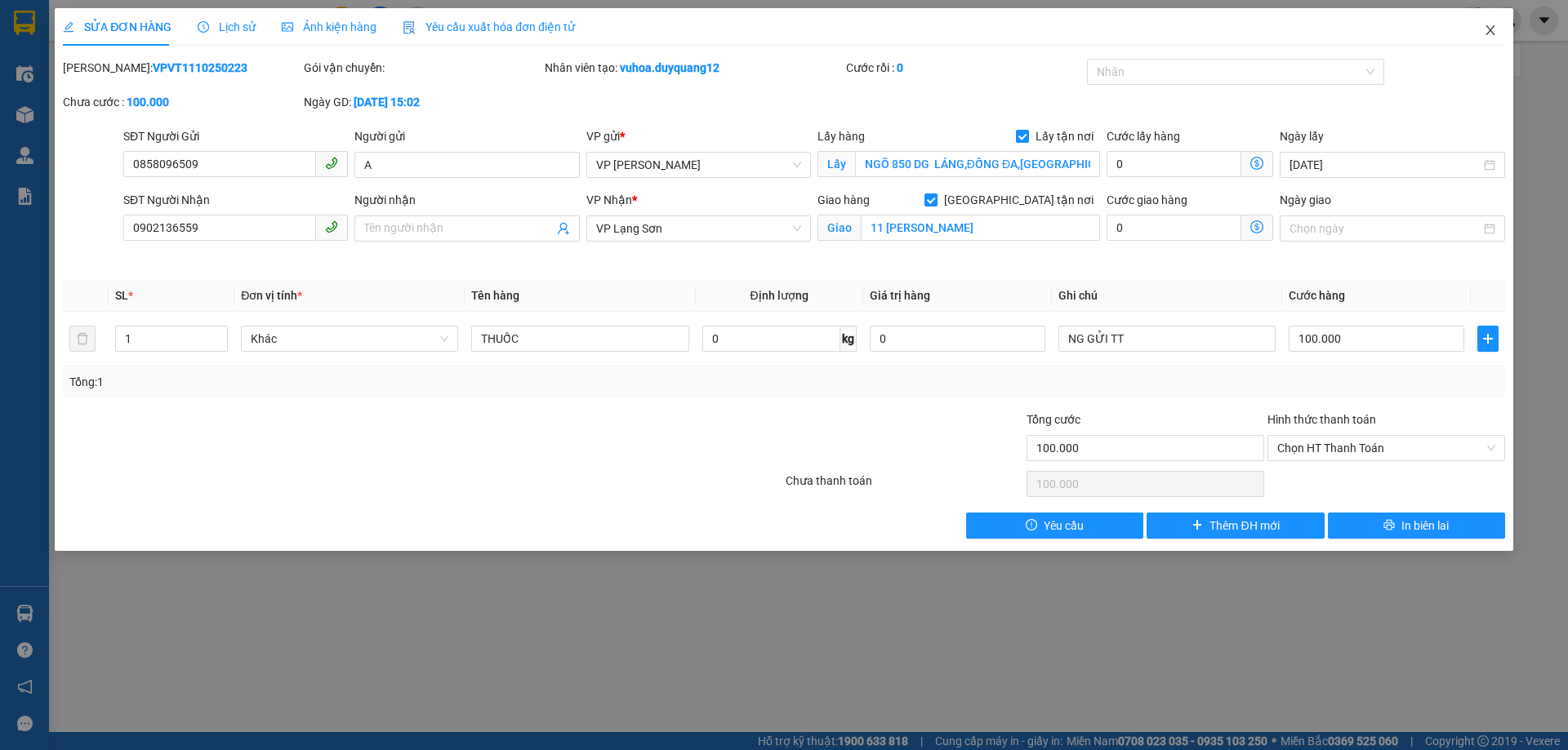
click at [1496, 35] on icon "close" at bounding box center [1490, 29] width 13 height 13
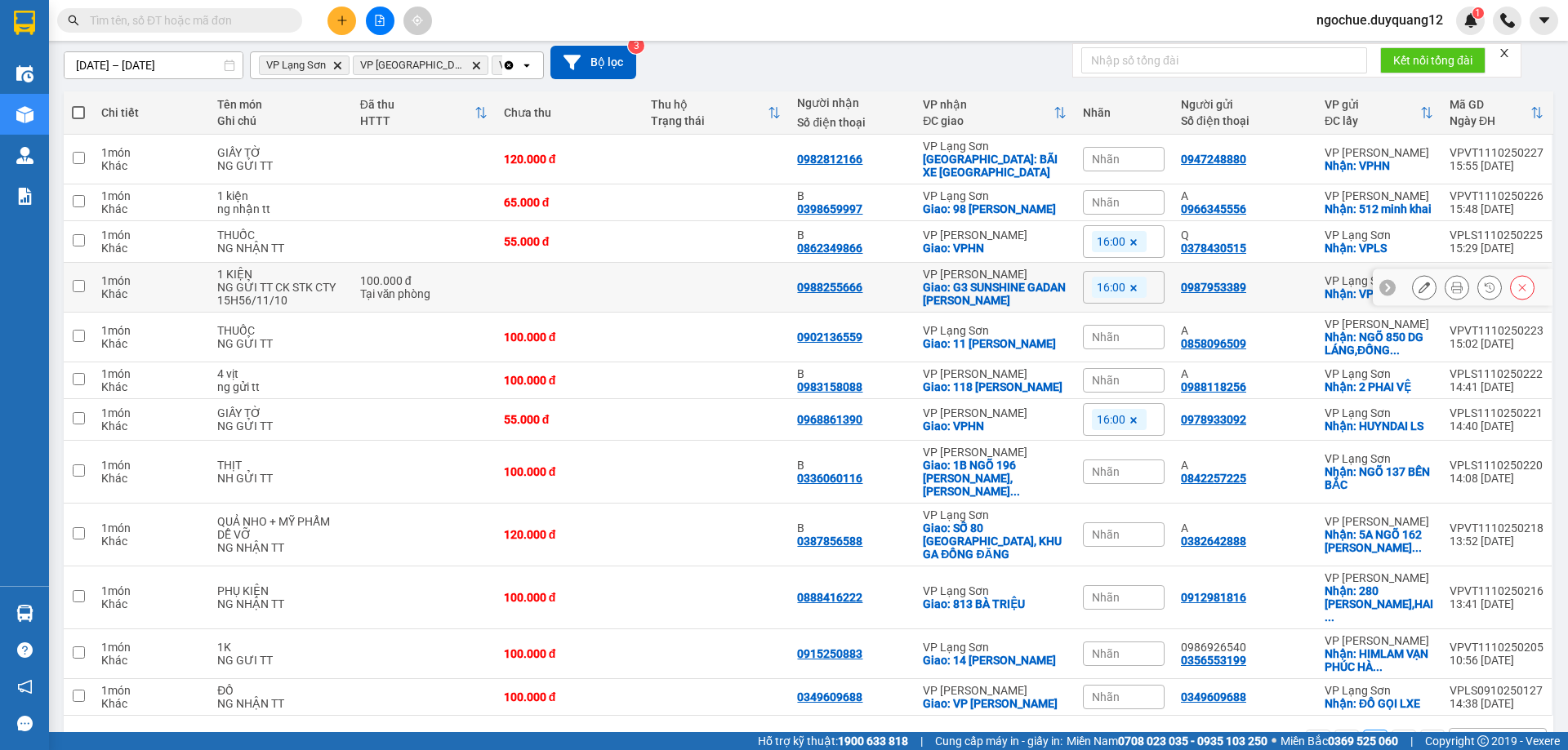
scroll to position [176, 0]
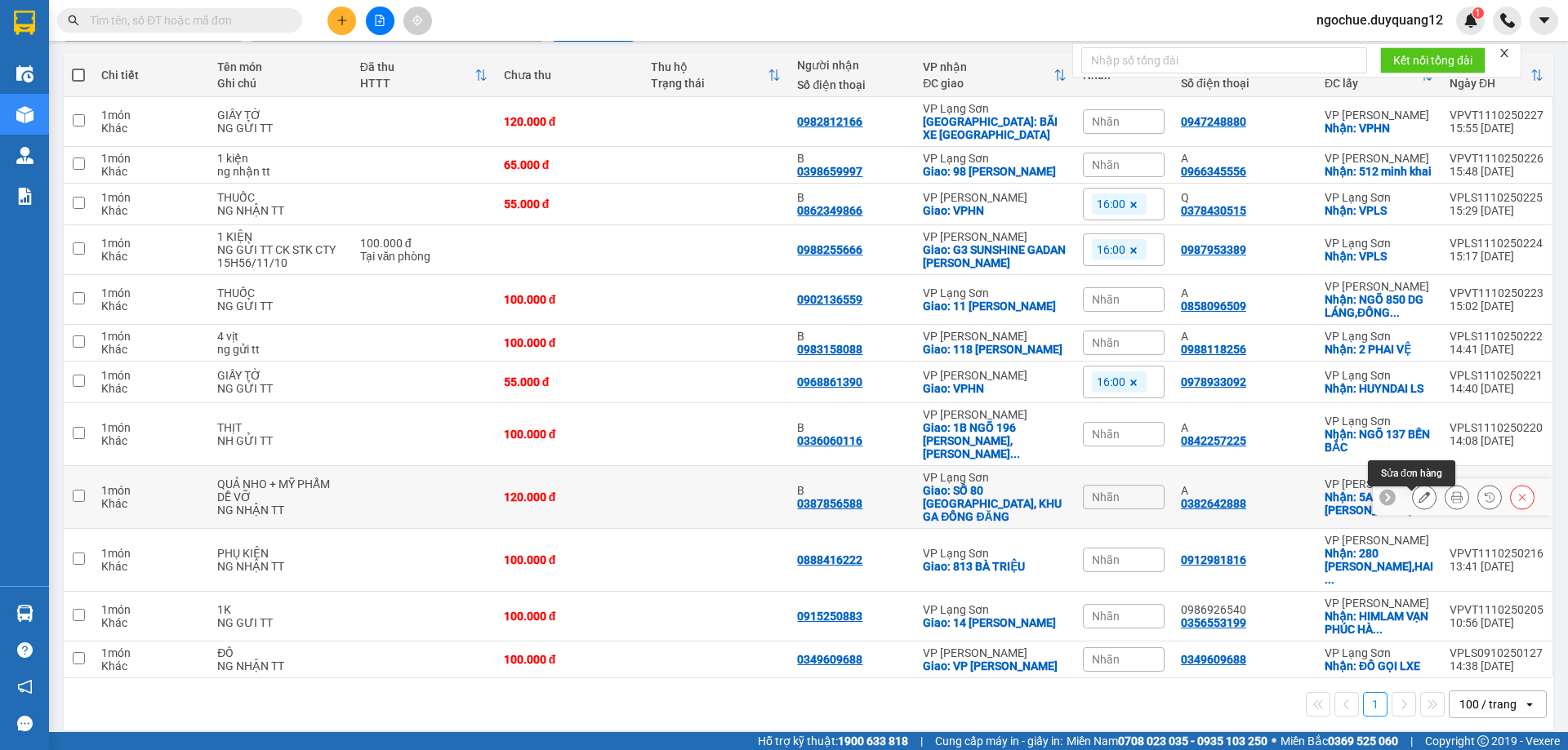
click at [1419, 503] on icon at bounding box center [1425, 498] width 12 height 12
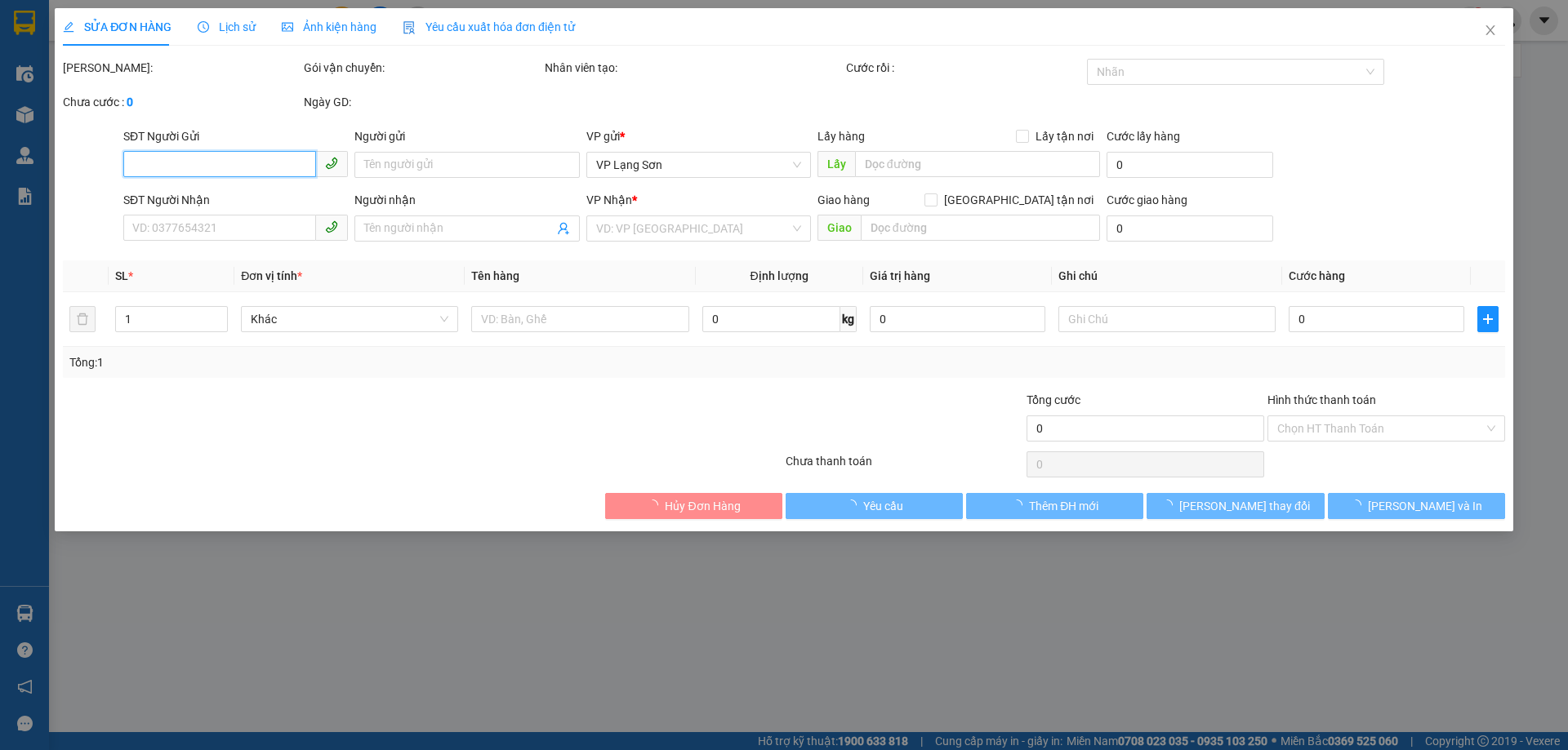
type input "0382642888"
type input "A"
checkbox input "true"
type input "5A NGÕ [STREET_ADDRESS][PERSON_NAME]"
type input "0387856588"
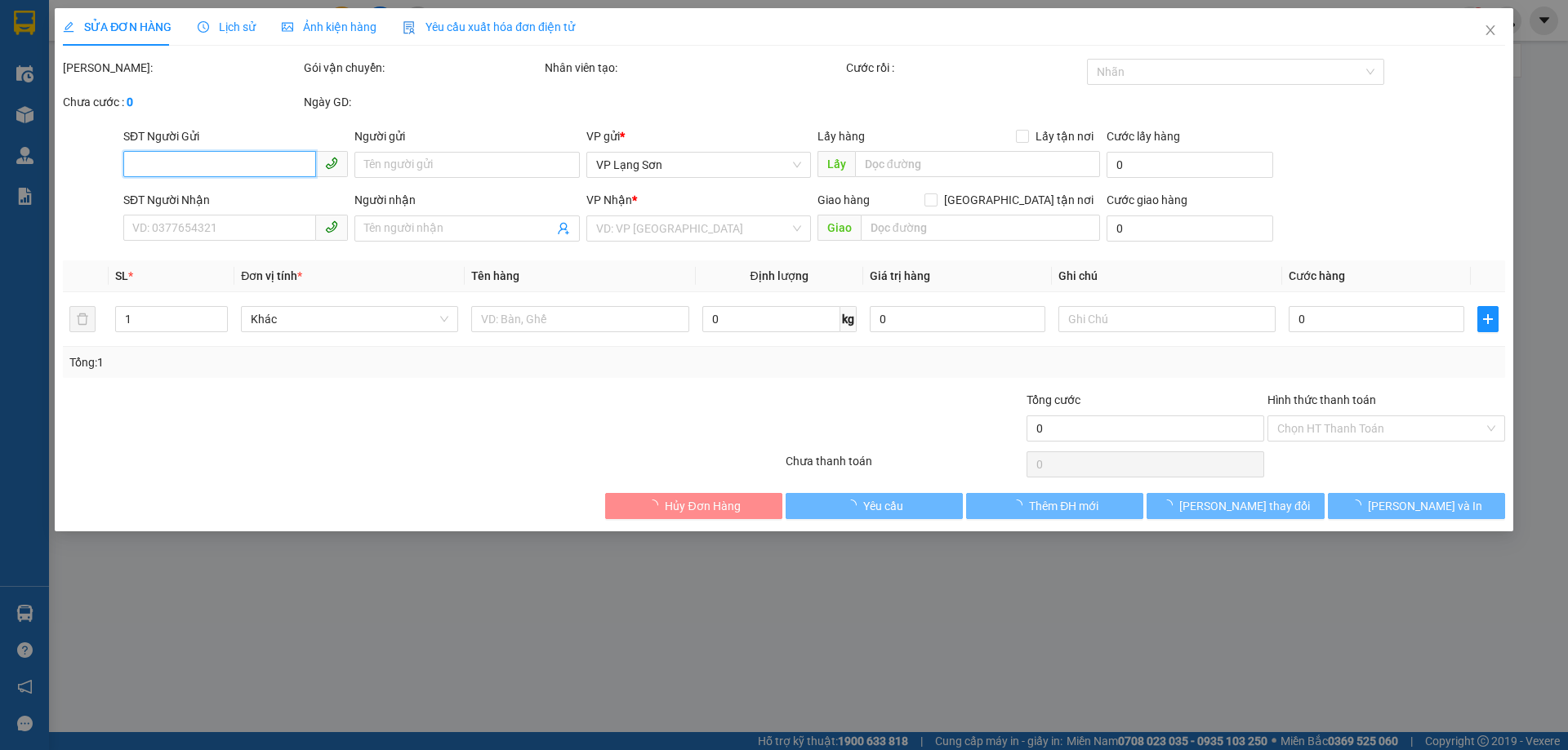
type input "B"
checkbox input "true"
type input "SỐ 80 [GEOGRAPHIC_DATA], KHU GA ĐỒNG ĐĂNG"
type input "120.000"
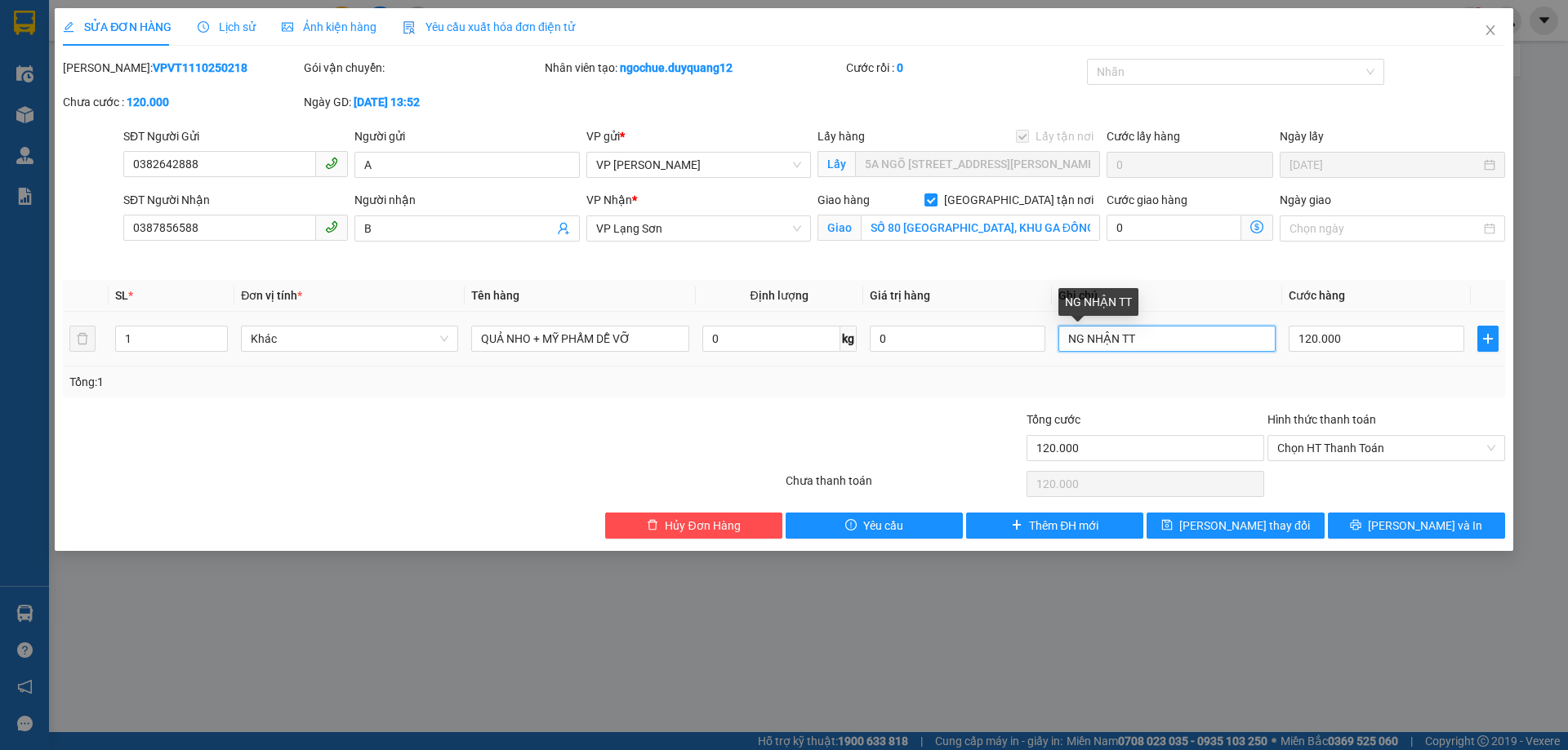
click at [1125, 338] on input "NG NHẬN TT" at bounding box center [1166, 338] width 217 height 26
type input "CK CTY 15H51 11/10"
click at [1265, 386] on div "Tổng: 1" at bounding box center [784, 382] width 1430 height 18
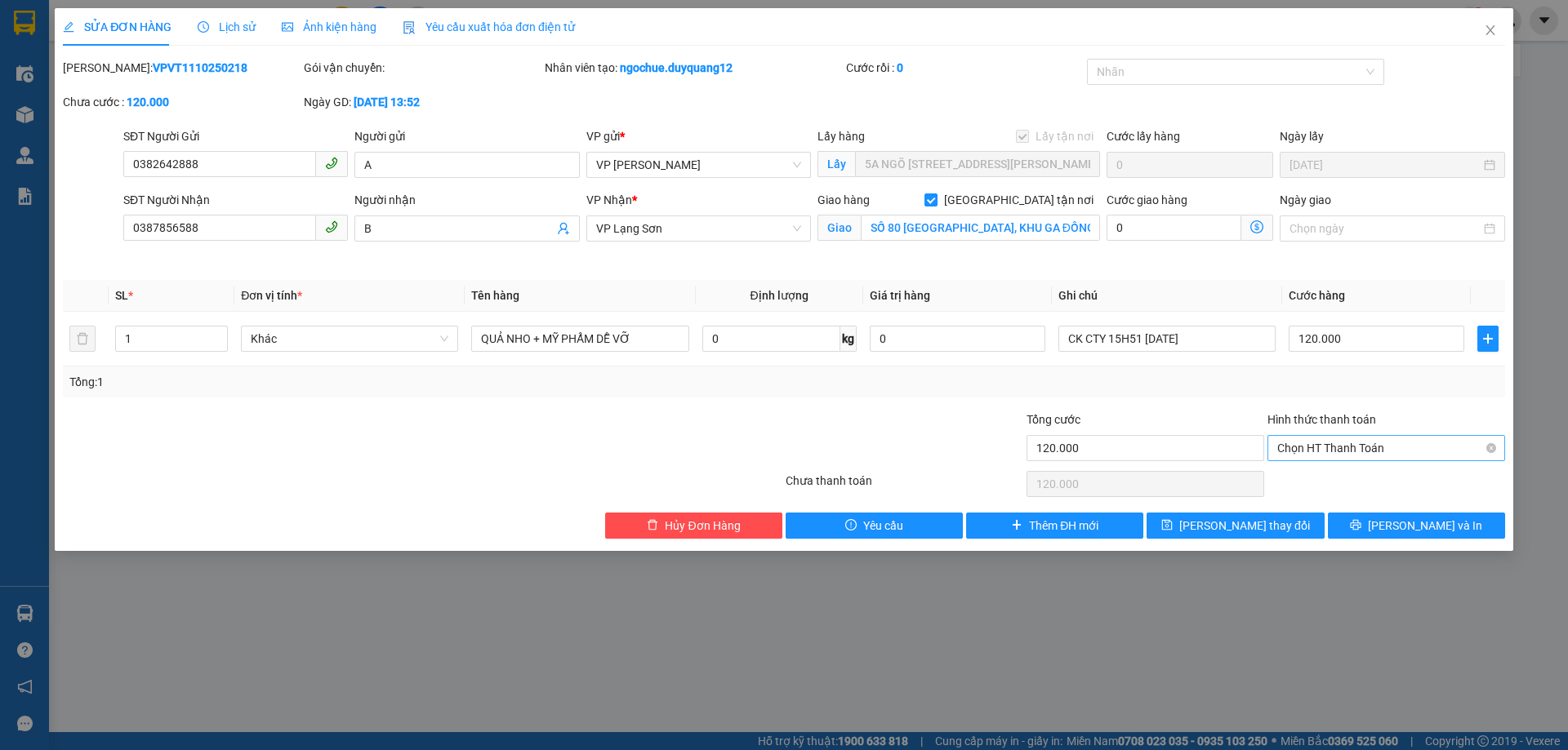
click at [1434, 450] on span "Chọn HT Thanh Toán" at bounding box center [1387, 448] width 218 height 24
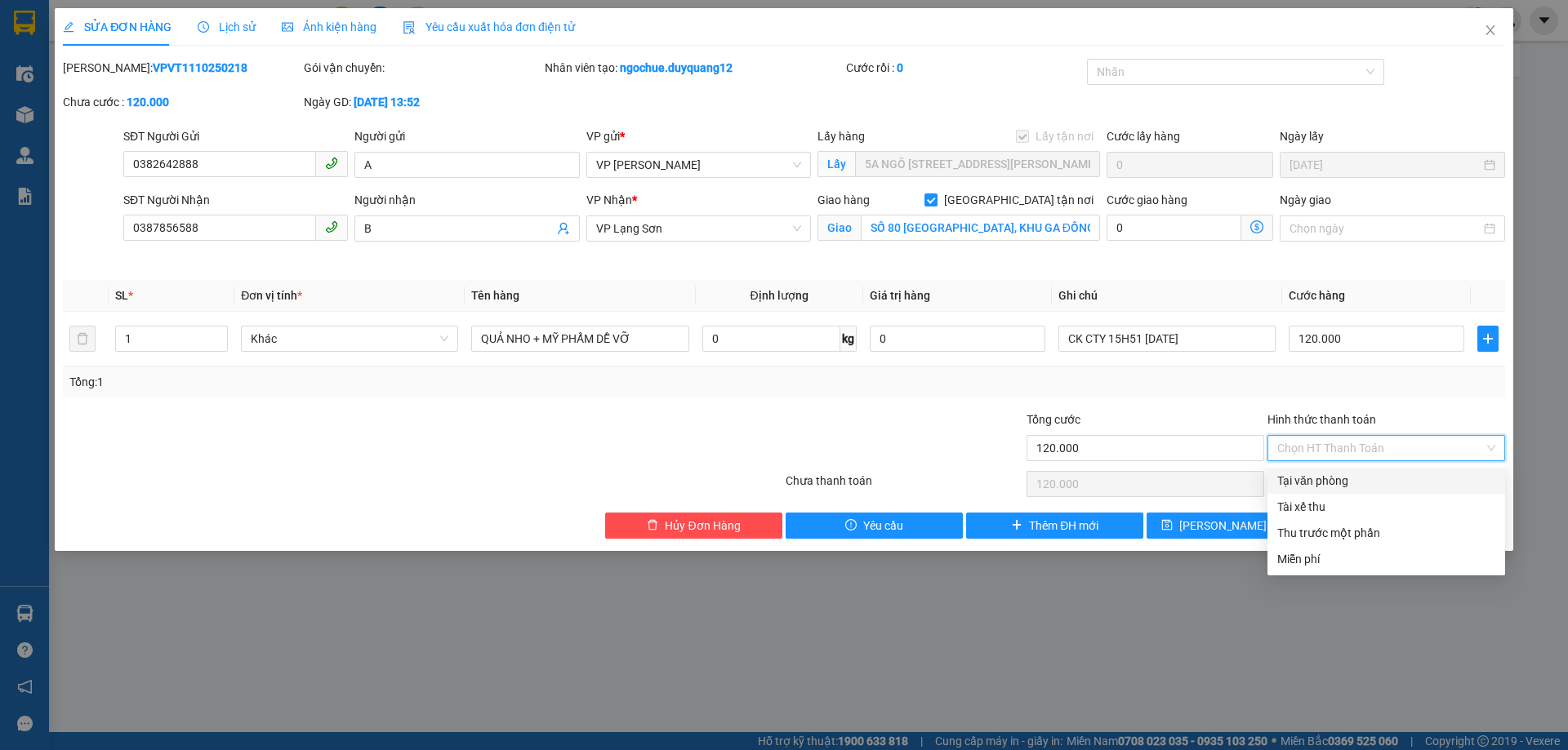
click at [1368, 487] on div "Tại văn phòng" at bounding box center [1387, 480] width 218 height 18
type input "0"
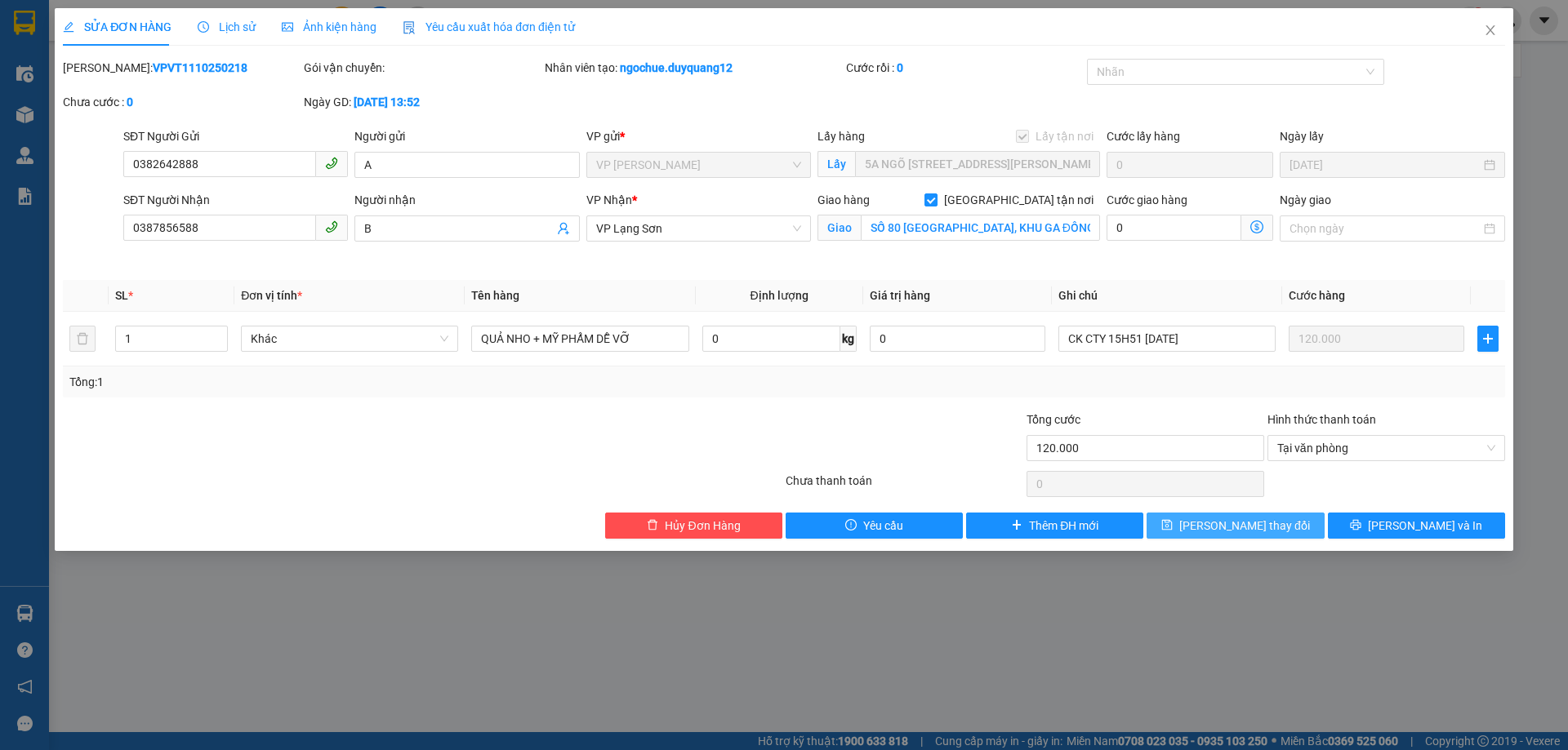
click at [1262, 517] on span "[PERSON_NAME] thay đổi" at bounding box center [1244, 526] width 131 height 18
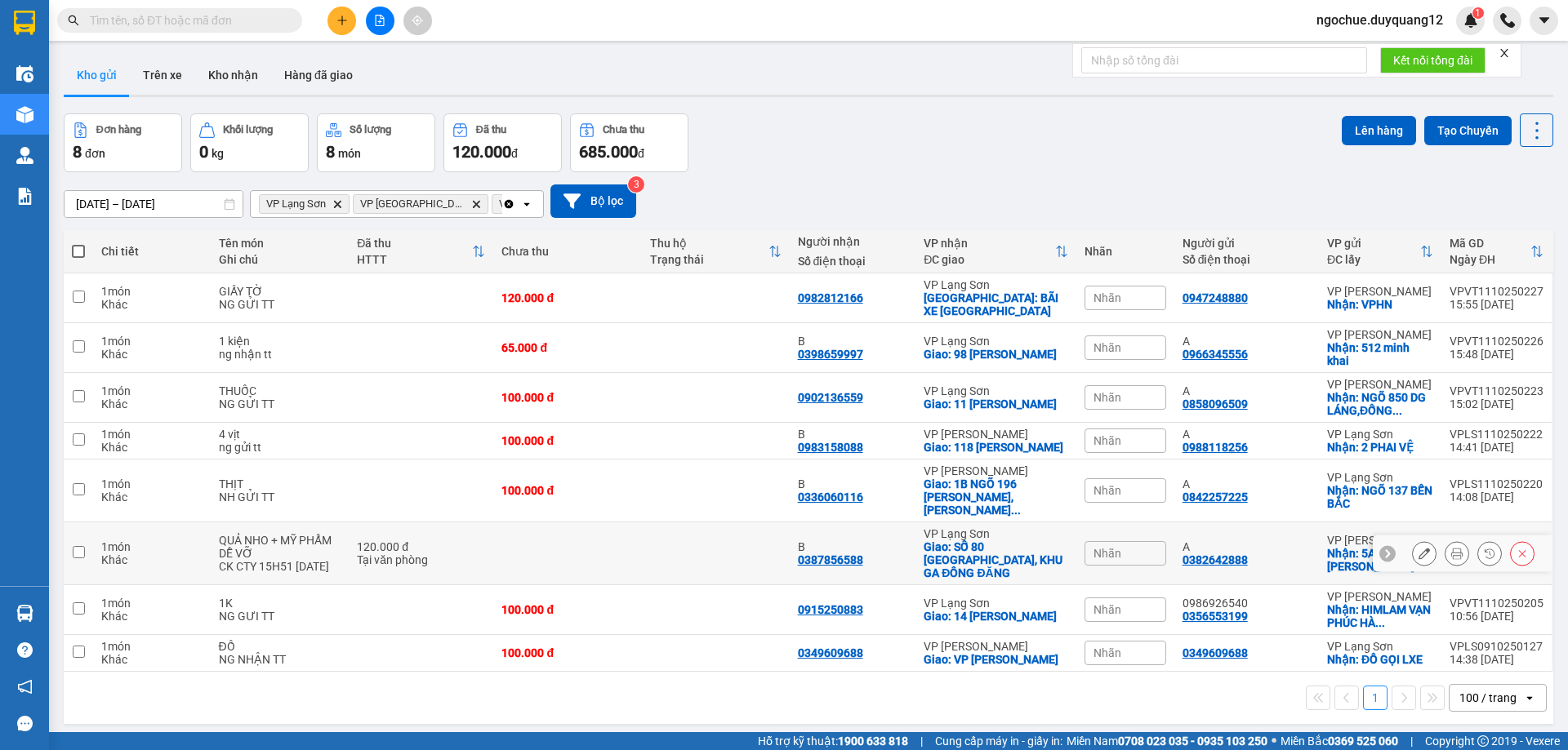
click at [79, 547] on input "checkbox" at bounding box center [79, 552] width 13 height 13
checkbox input "true"
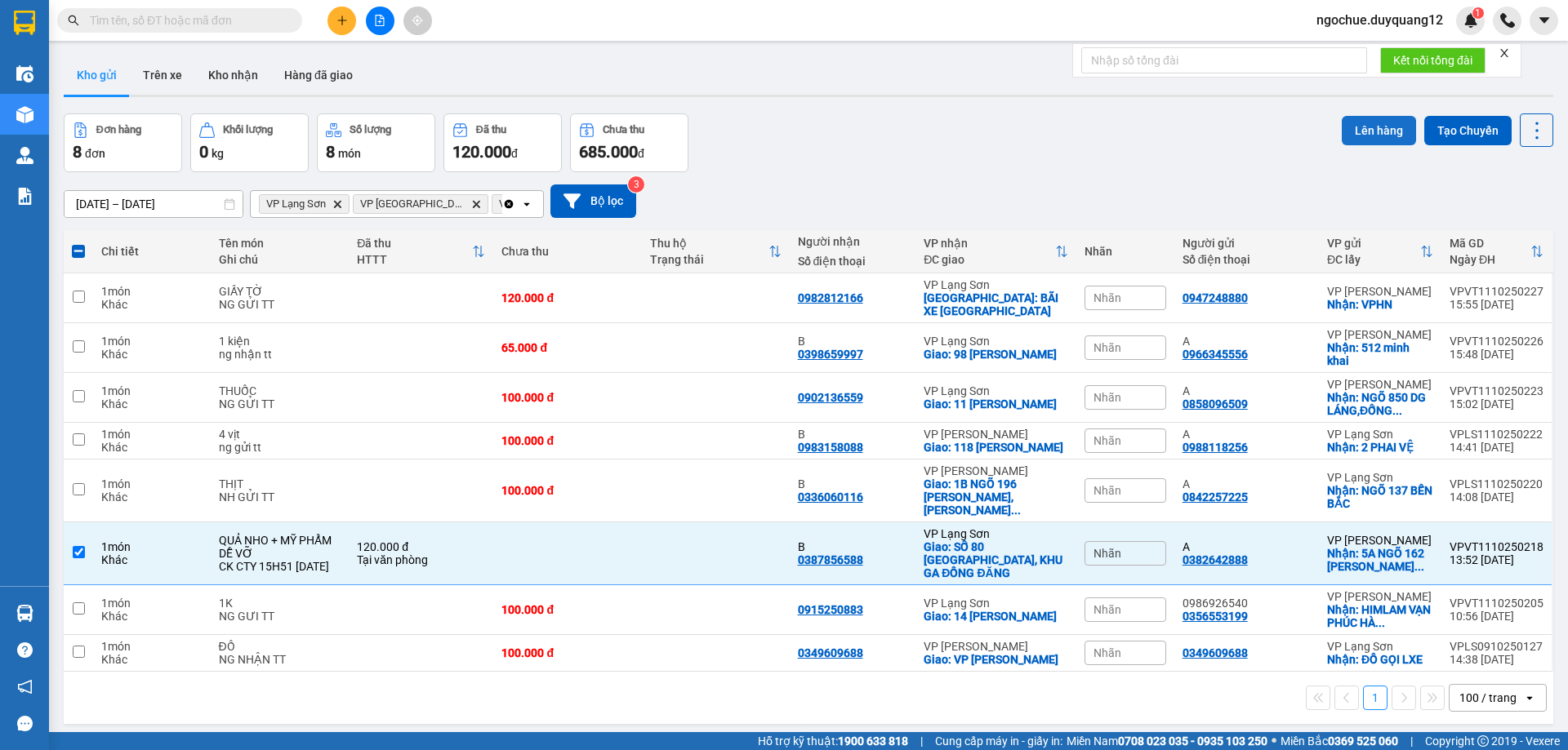
click at [1350, 132] on button "Lên hàng" at bounding box center [1379, 131] width 74 height 29
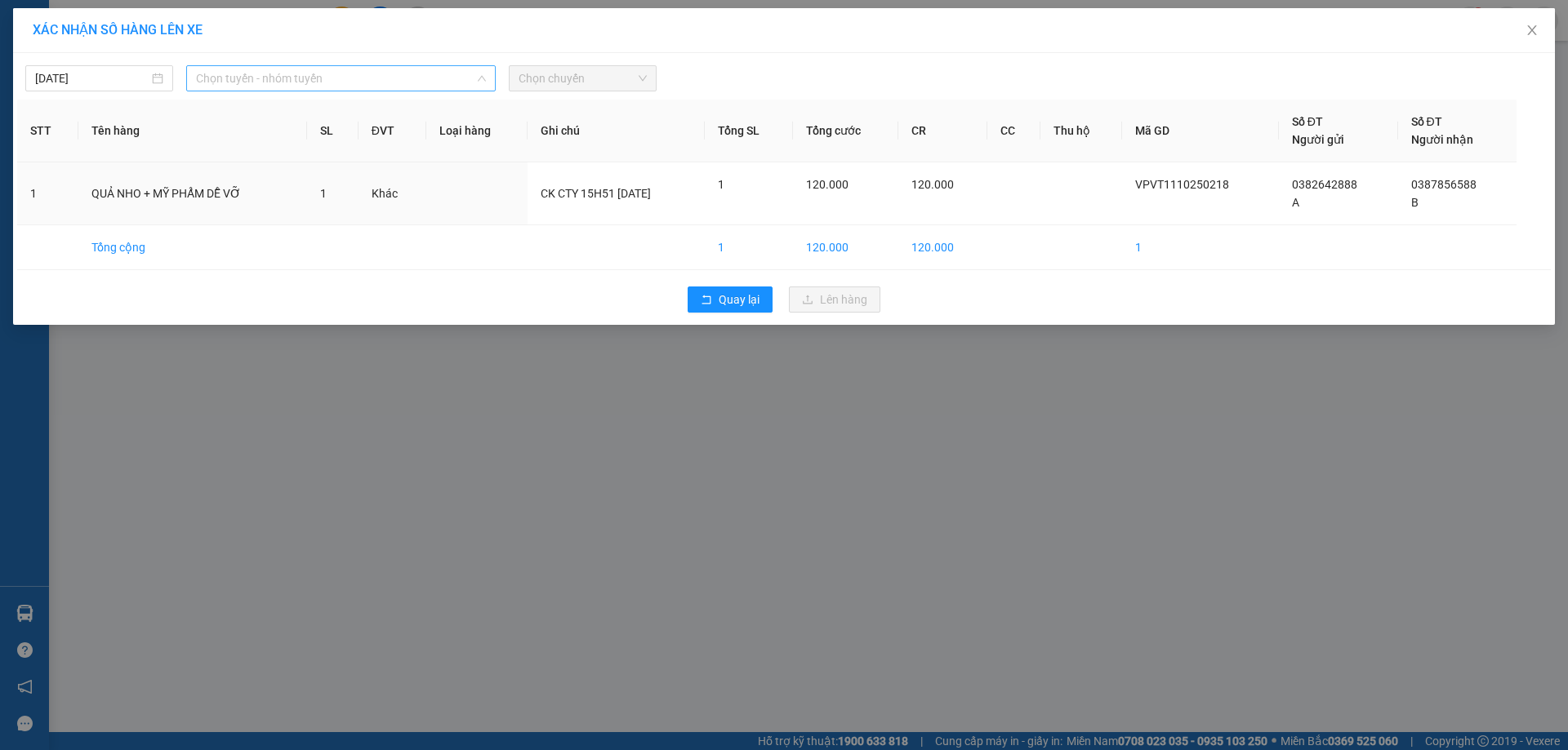
click at [431, 73] on span "Chọn tuyến - nhóm tuyến" at bounding box center [341, 78] width 290 height 24
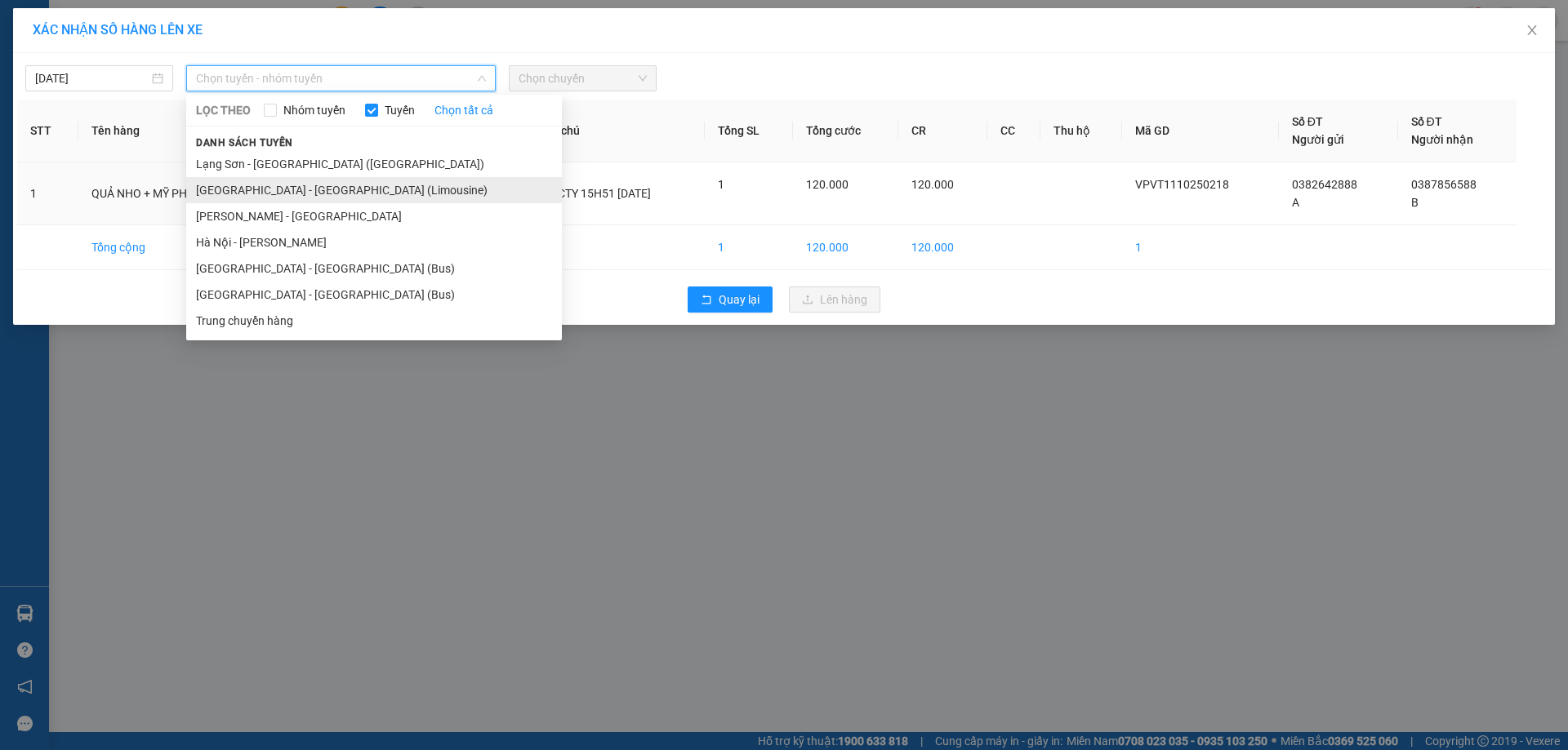
click at [295, 184] on li "[GEOGRAPHIC_DATA] - [GEOGRAPHIC_DATA] (Limousine)" at bounding box center [374, 190] width 376 height 26
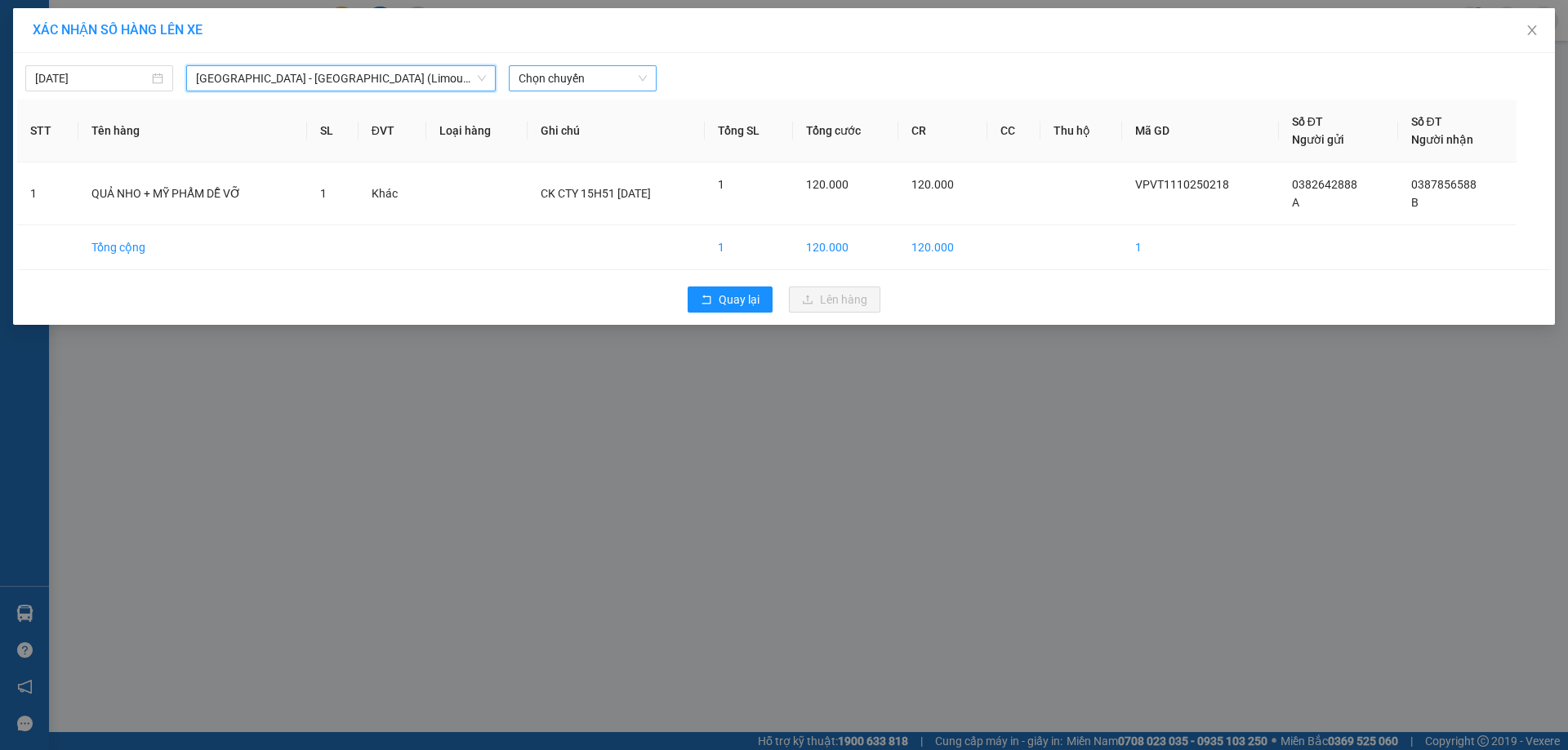
click at [614, 77] on span "Chọn chuyến" at bounding box center [583, 78] width 129 height 24
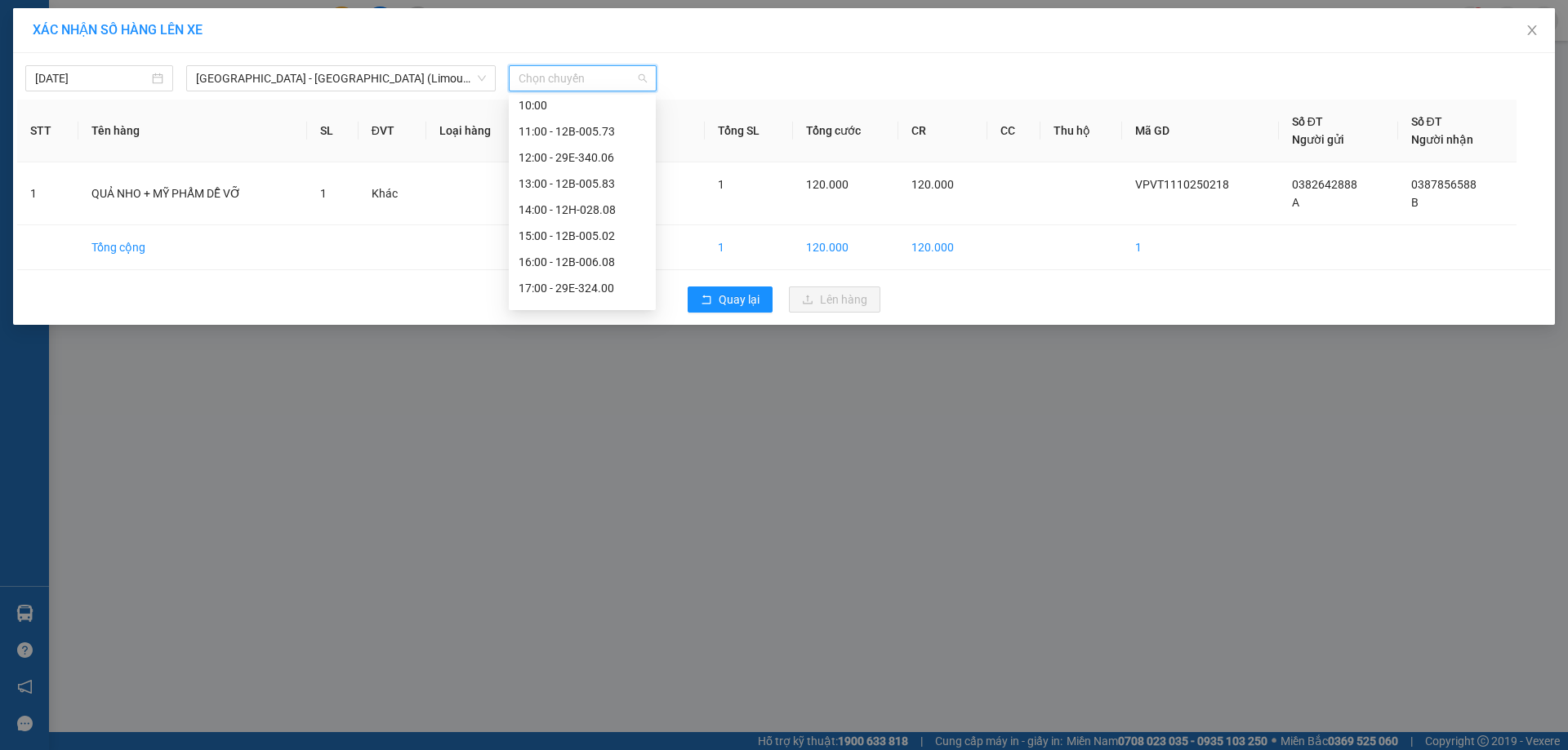
scroll to position [170, 0]
click at [598, 232] on div "15:00 - 12B-005.02" at bounding box center [582, 228] width 128 height 18
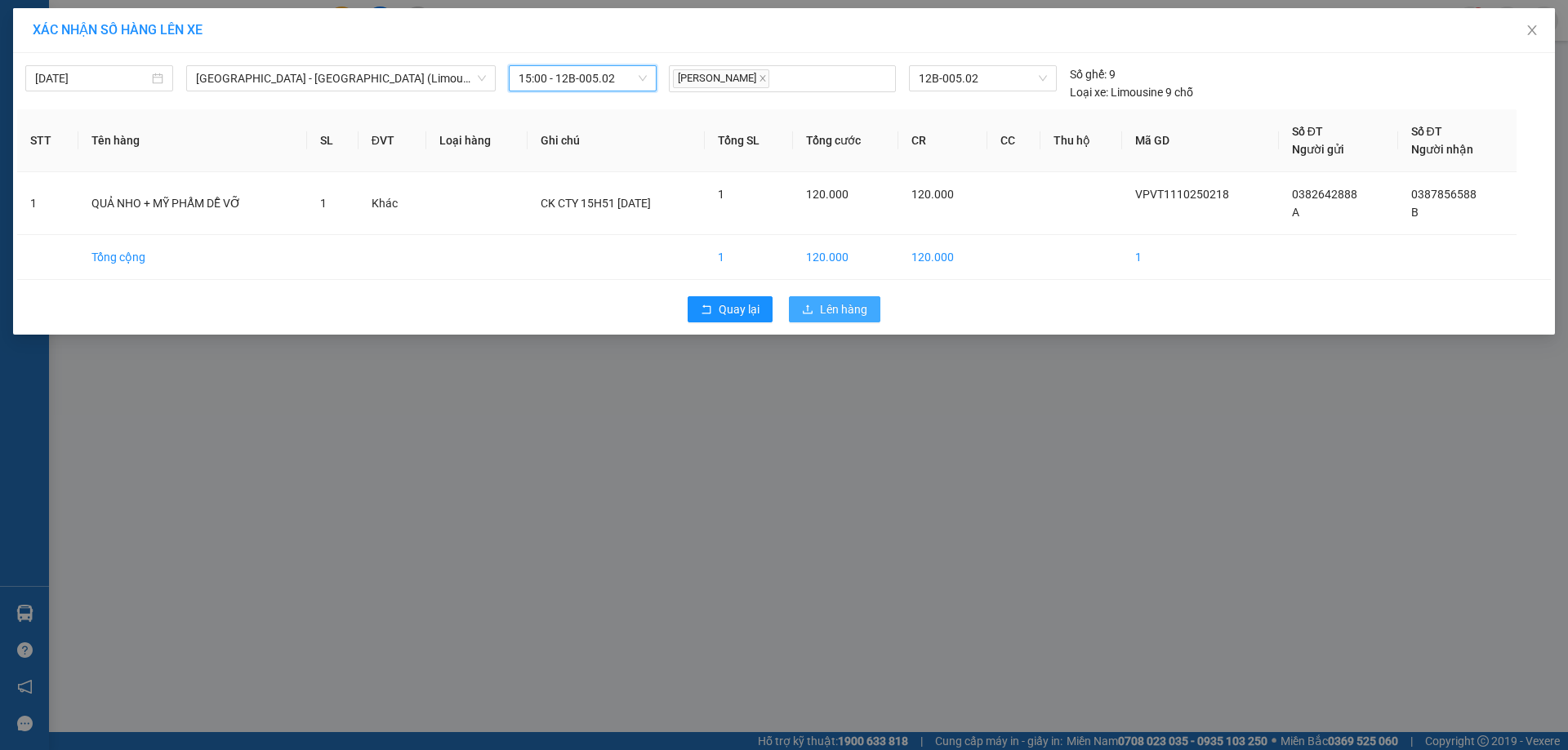
click at [818, 302] on button "Lên hàng" at bounding box center [835, 309] width 92 height 26
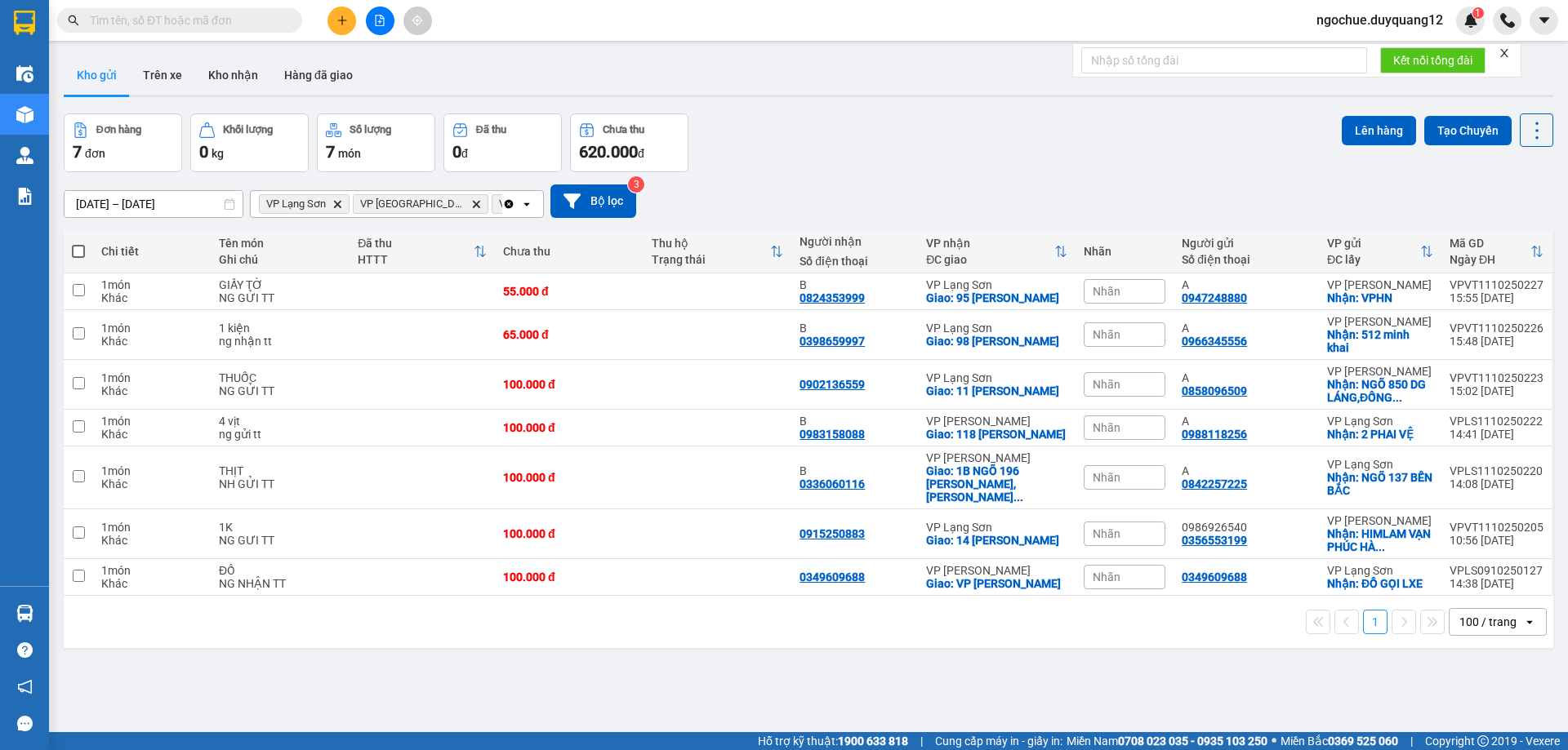
paste input "0859923888"
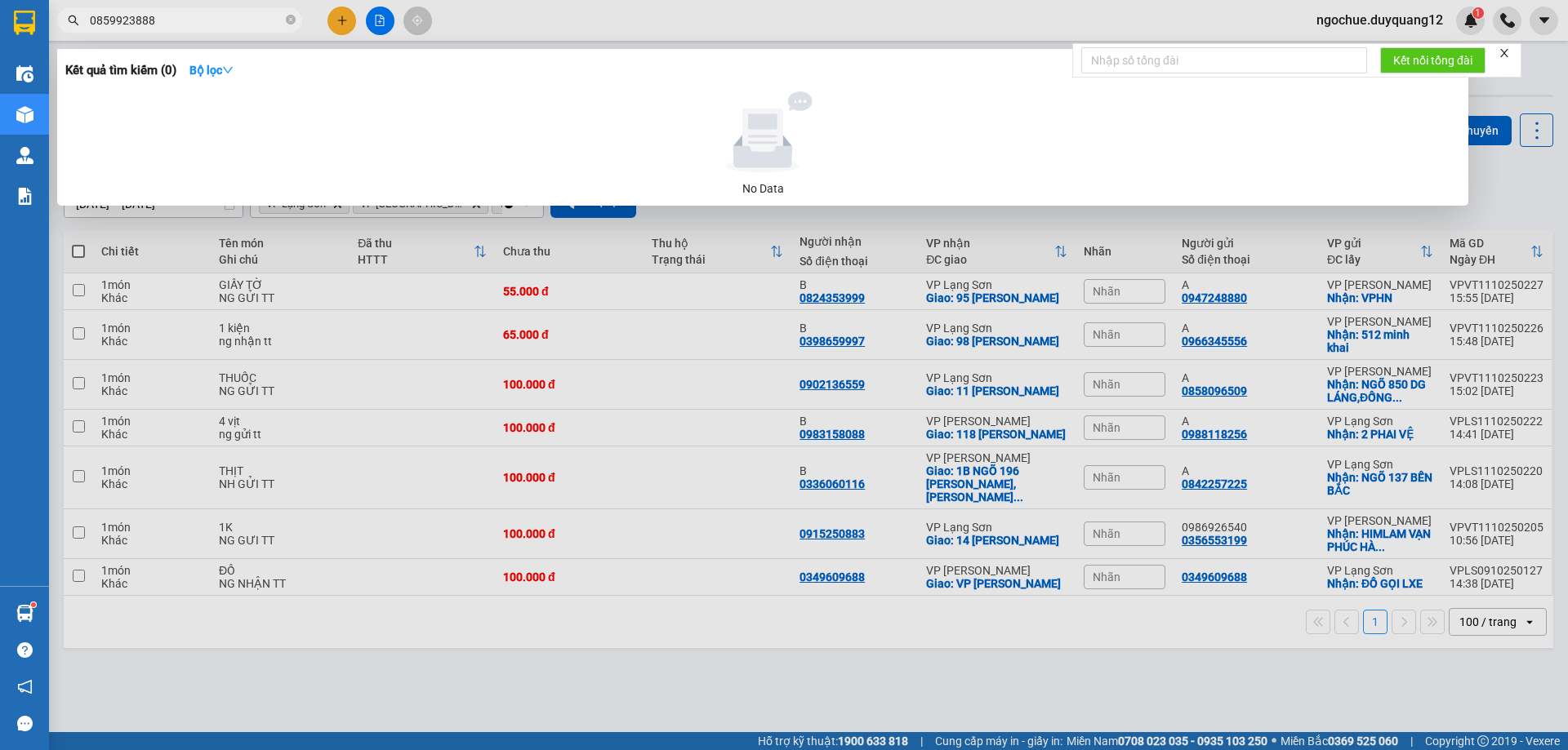
type input "0859923888"
